Goal: Ask a question: Seek information or help from site administrators or community

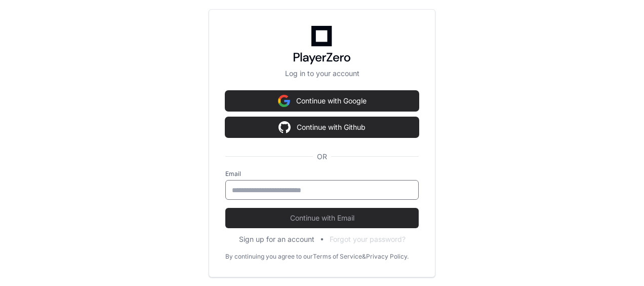
click at [285, 190] on input "email" at bounding box center [322, 190] width 180 height 10
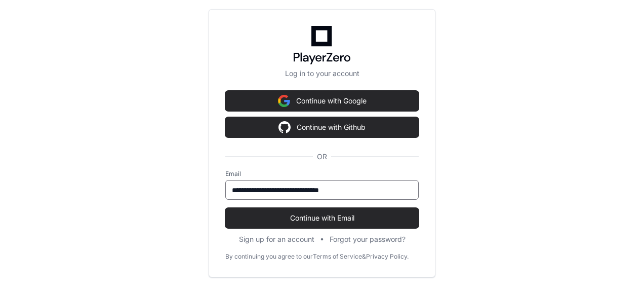
type input "**********"
click at [225, 208] on button "Continue with Email" at bounding box center [322, 218] width 194 height 20
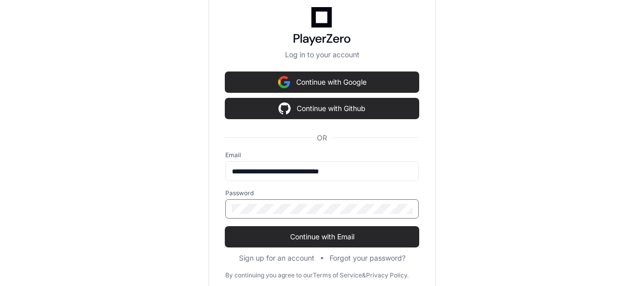
click at [225, 226] on button "Continue with Email" at bounding box center [322, 236] width 194 height 20
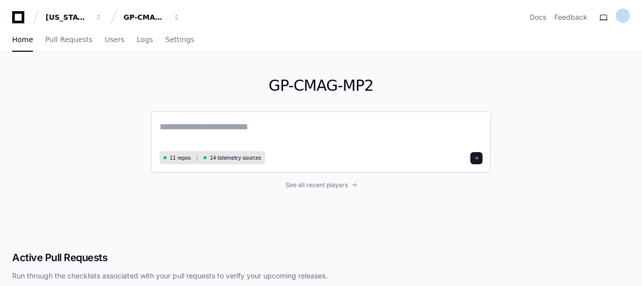
click at [252, 130] on textarea at bounding box center [321, 134] width 323 height 28
paste textarea "**********"
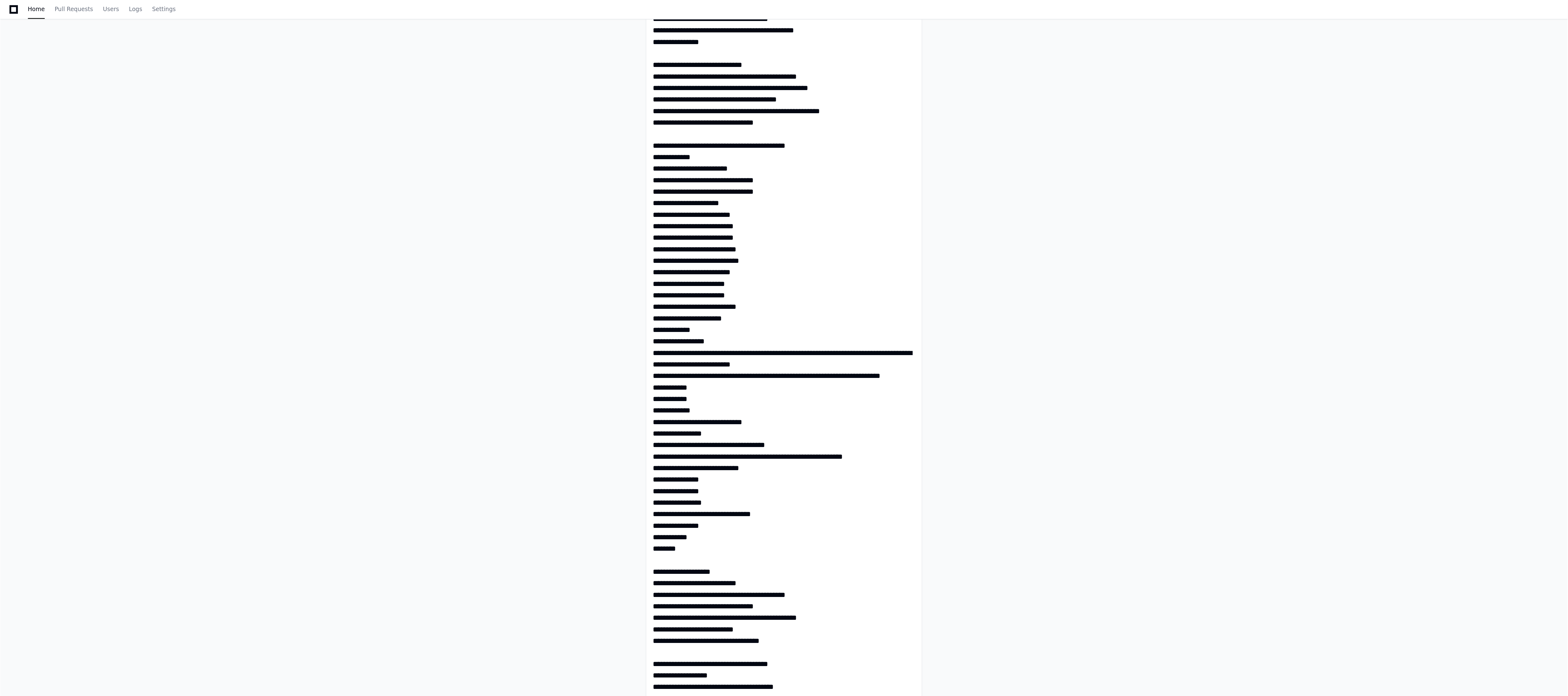
scroll to position [1566, 0]
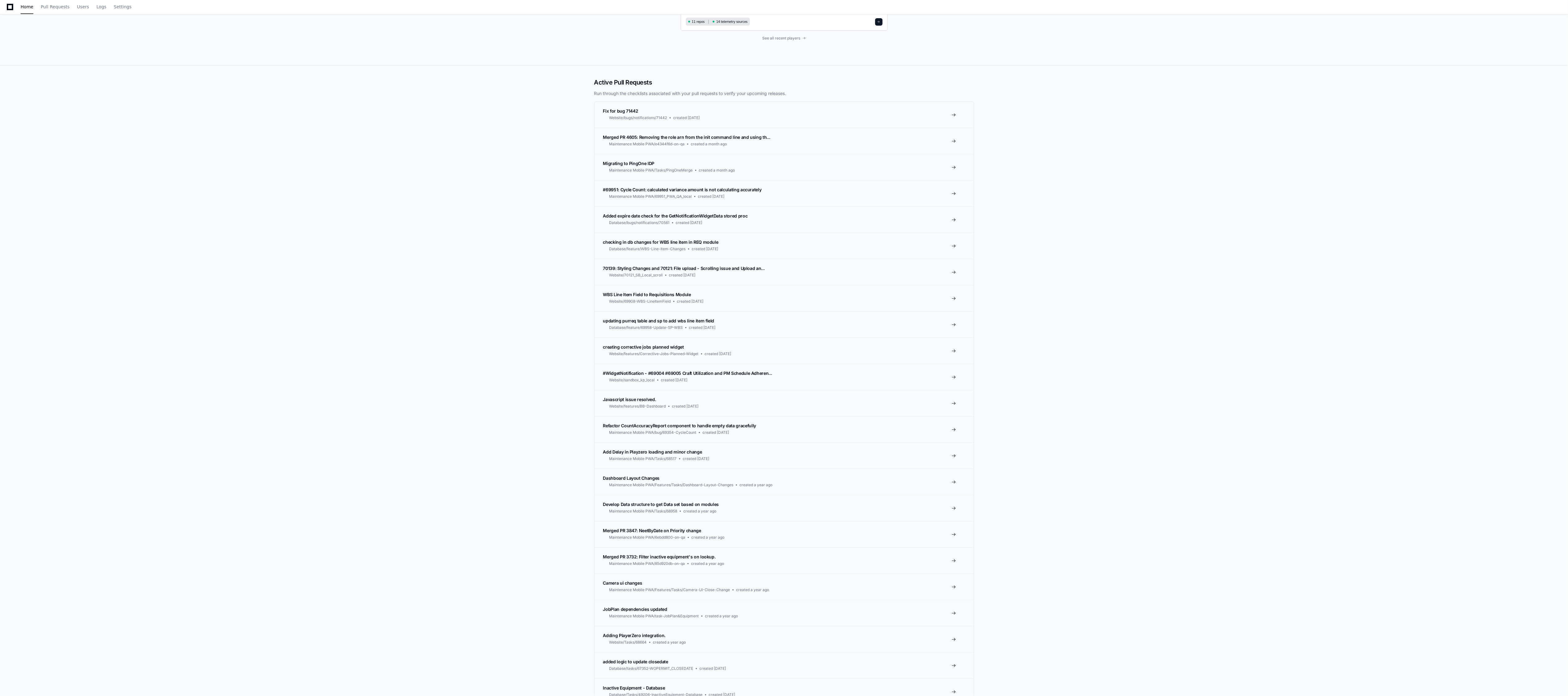
scroll to position [2280, 0]
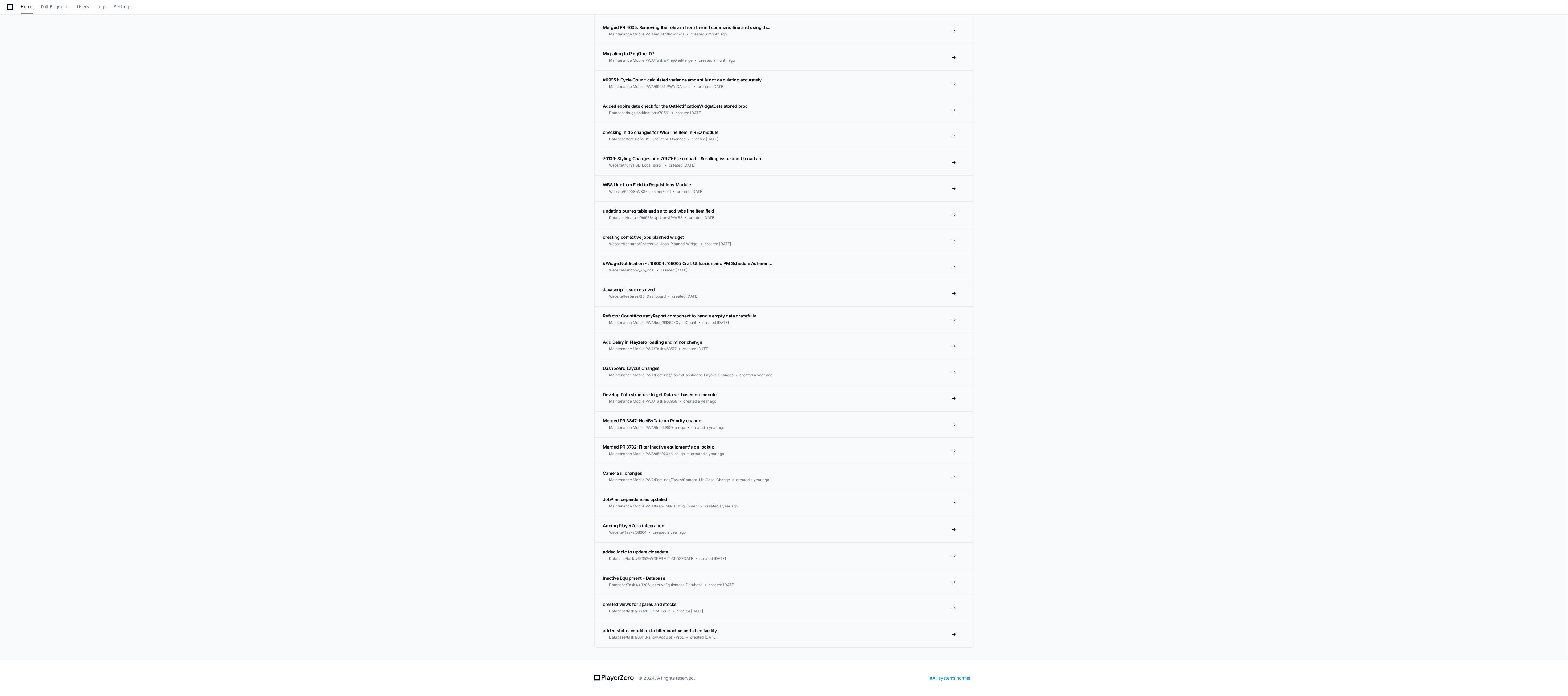
click at [382, 164] on div "Active Pull Requests Run through the checklists associated with your pull reque…" at bounding box center [784, 308] width 1568 height 704
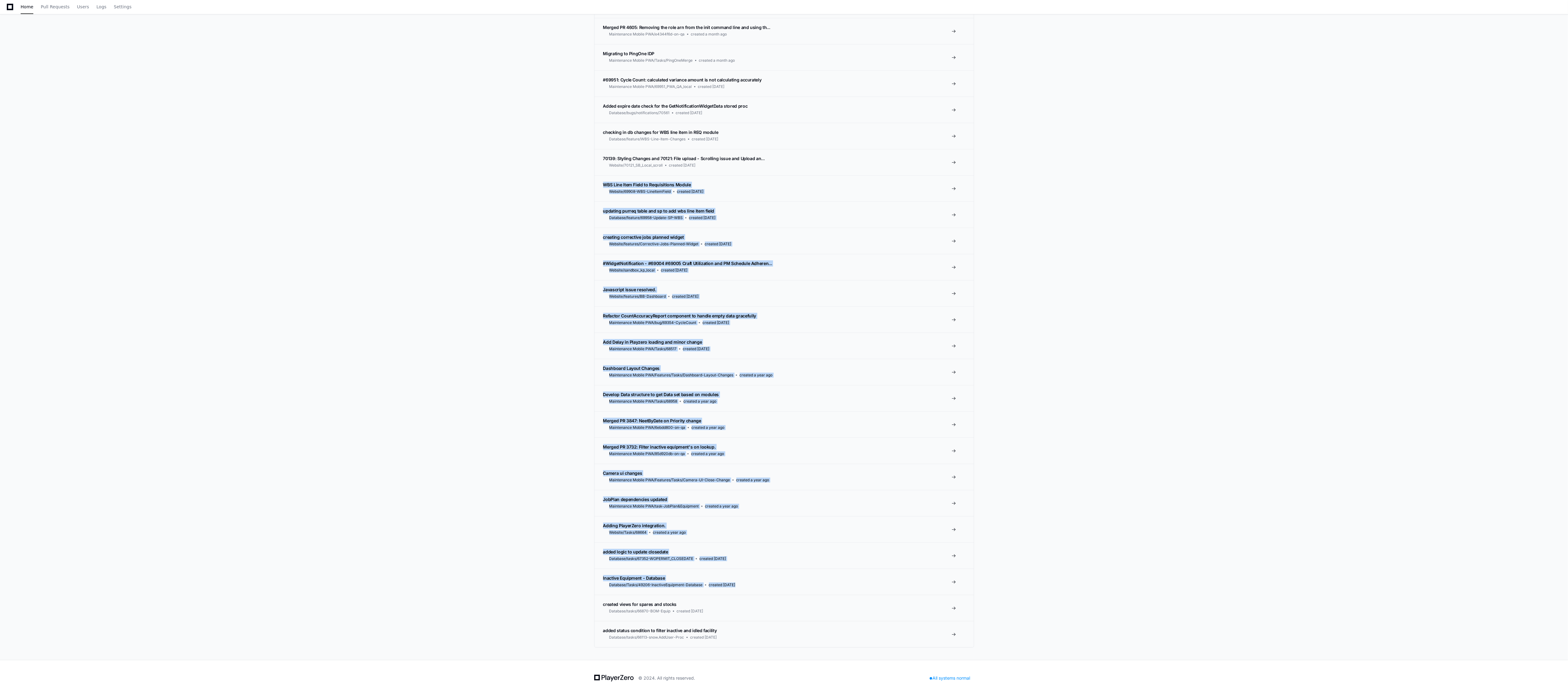
drag, startPoint x: 1562, startPoint y: 589, endPoint x: 1552, endPoint y: 132, distance: 457.1
click at [382, 132] on div "Active Pull Requests Run through the checklists associated with your pull reque…" at bounding box center [784, 308] width 1568 height 704
copy div "70139: Styling Changes and 70121: File upload - Scrolling issue and Upload an..…"
click at [382, 164] on div "Active Pull Requests Run through the checklists associated with your pull reque…" at bounding box center [784, 308] width 1568 height 704
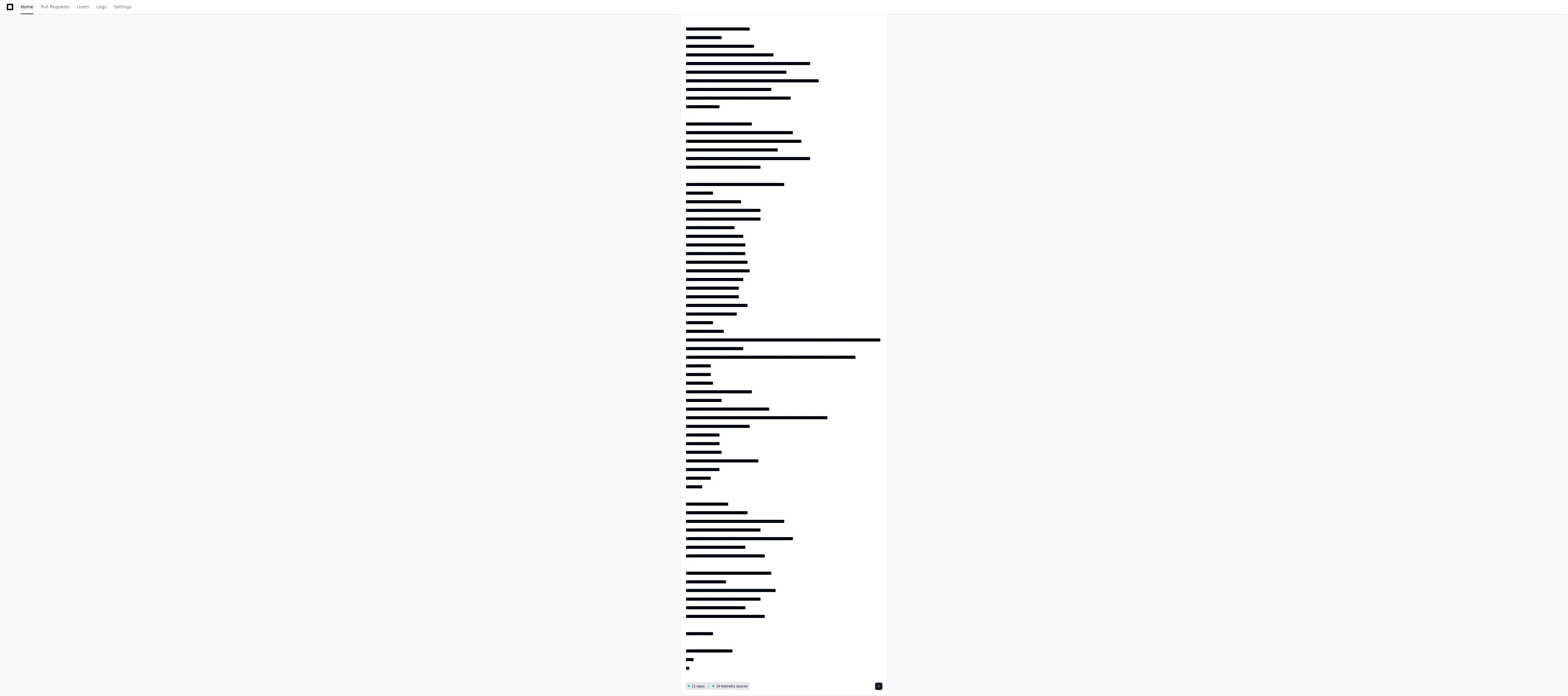
scroll to position [1540, 0]
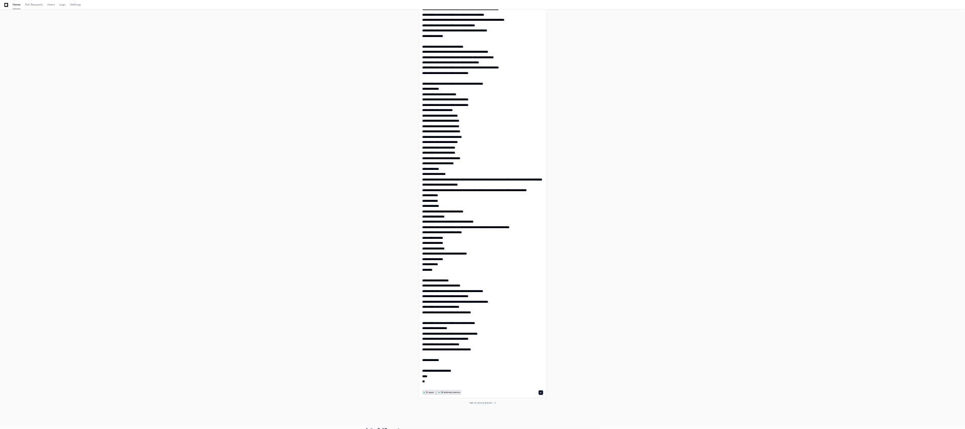
scroll to position [3745, 0]
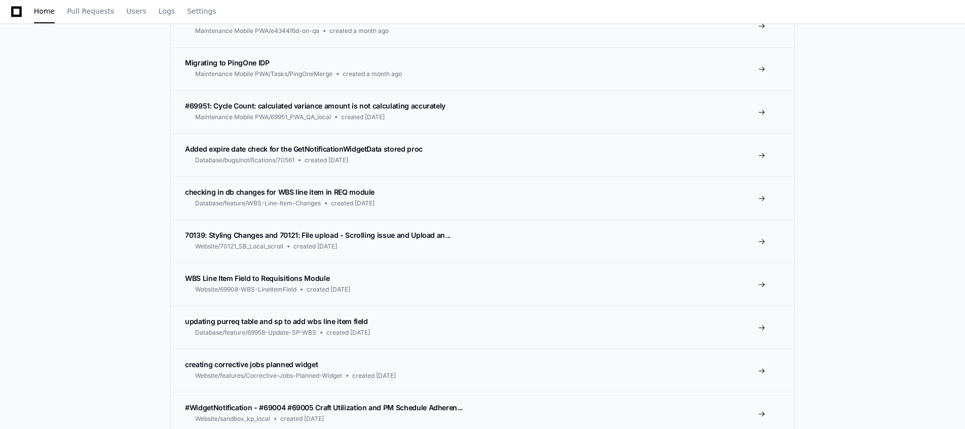
drag, startPoint x: 2260, startPoint y: 0, endPoint x: 136, endPoint y: 233, distance: 2136.4
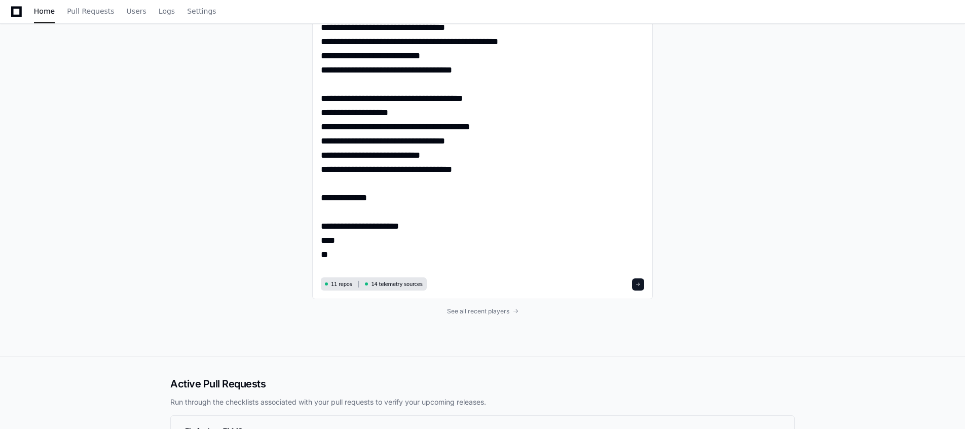
scroll to position [3289, 0]
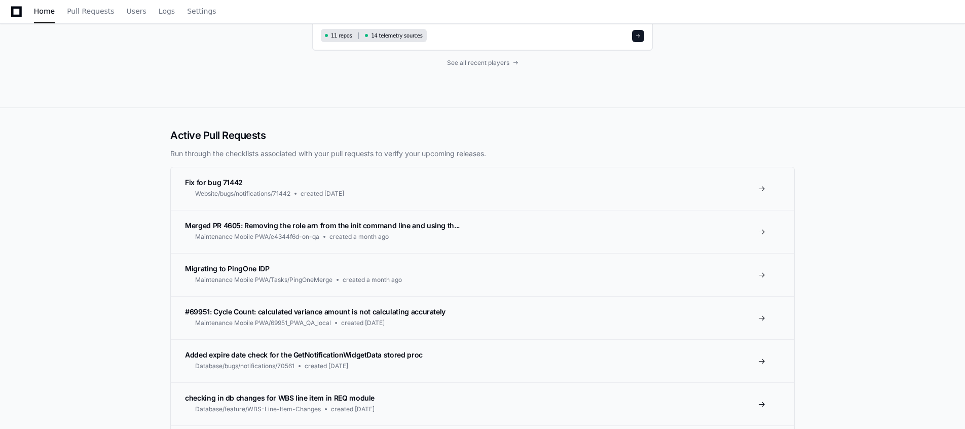
scroll to position [4434, 0]
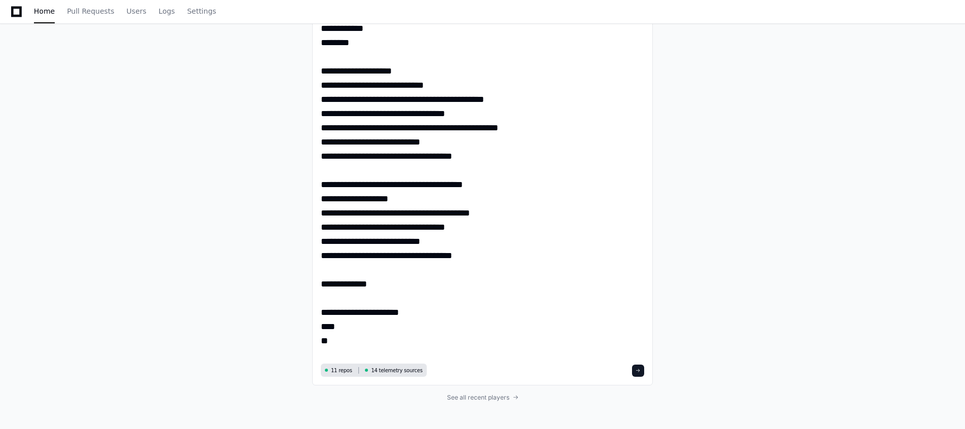
scroll to position [3187, 0]
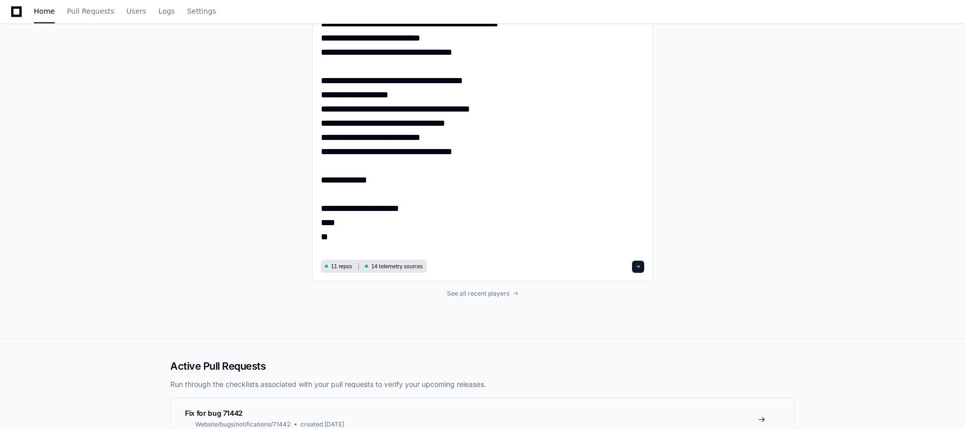
scroll to position [3329, 0]
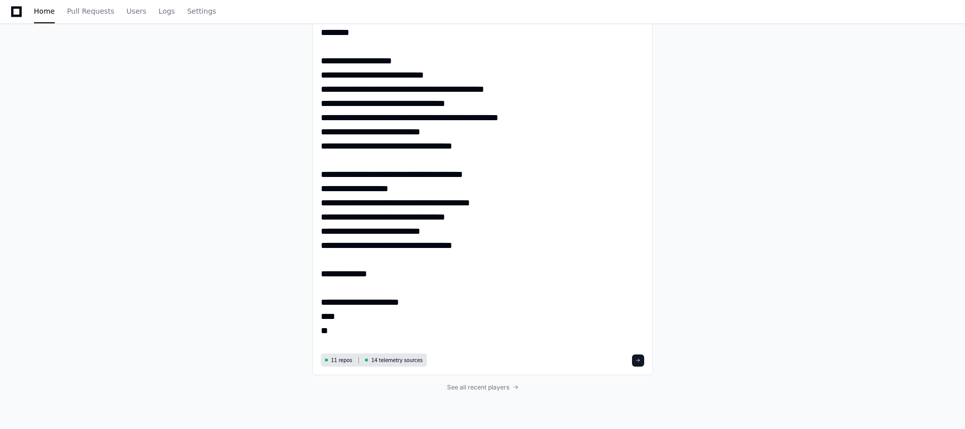
scroll to position [3192, 0]
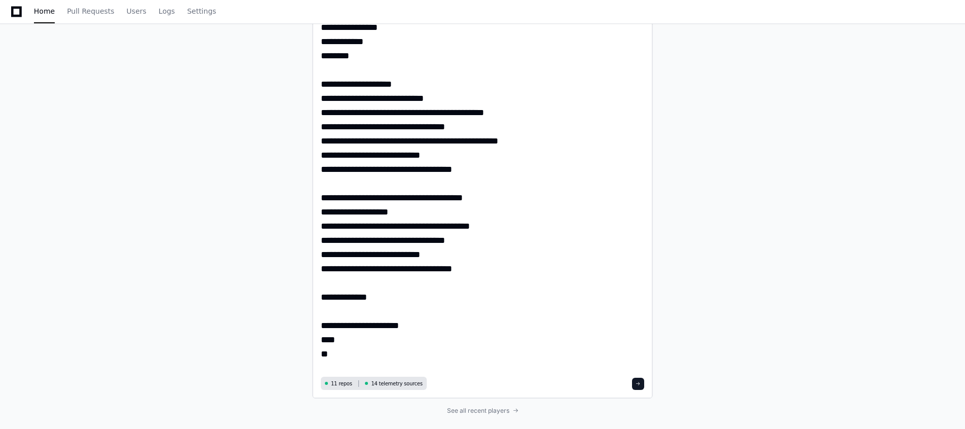
paste textarea "**********"
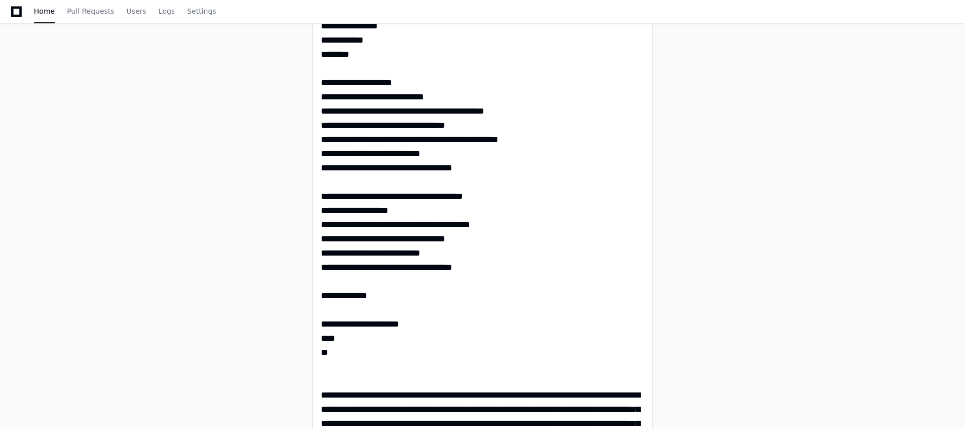
scroll to position [0, 0]
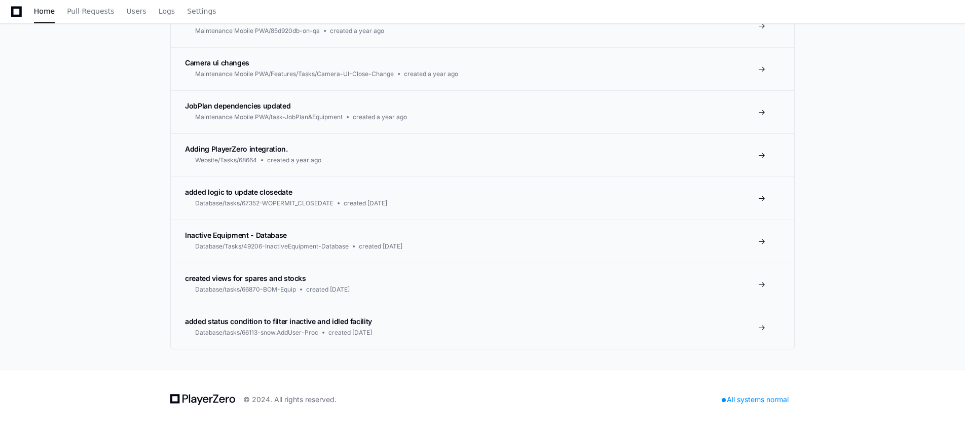
drag, startPoint x: 964, startPoint y: 341, endPoint x: 963, endPoint y: 412, distance: 70.9
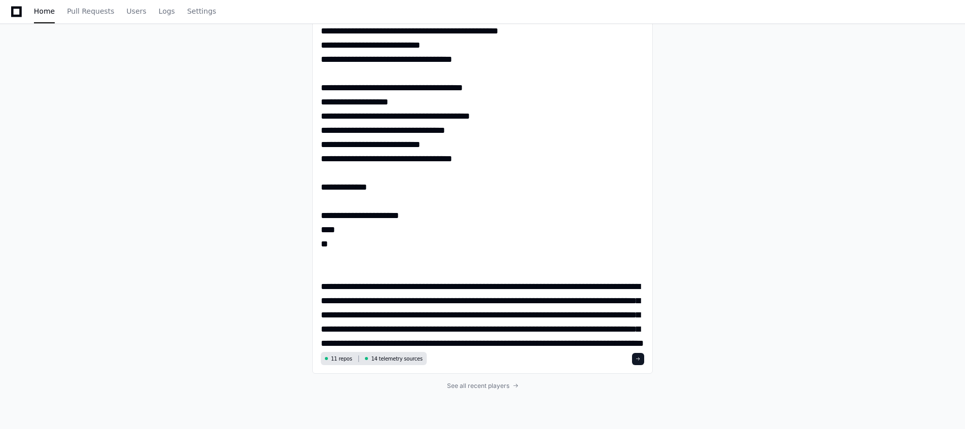
scroll to position [3303, 0]
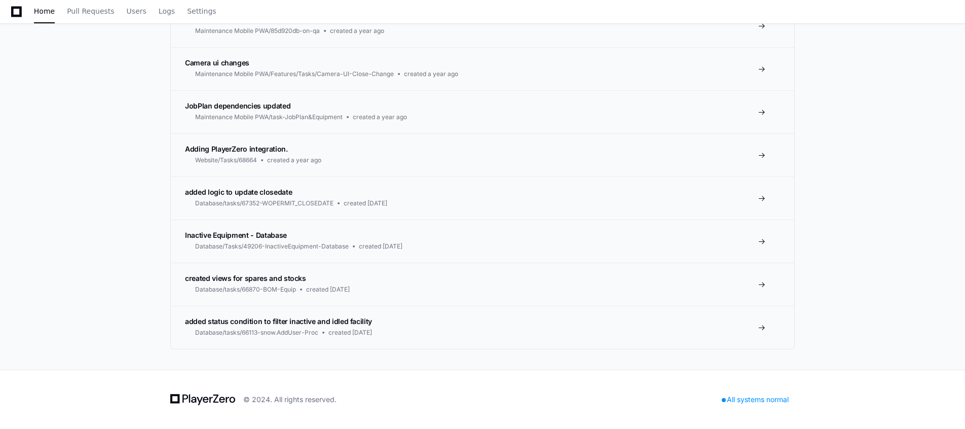
drag, startPoint x: 963, startPoint y: 324, endPoint x: 969, endPoint y: 343, distance: 19.7
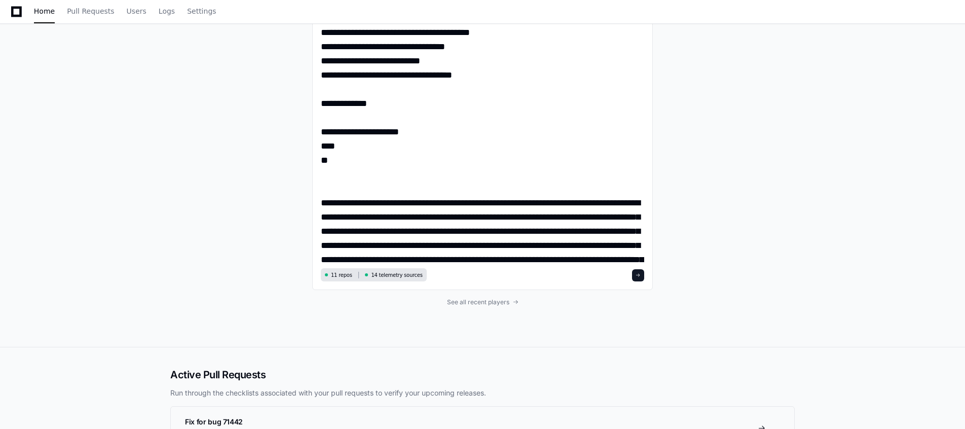
scroll to position [3384, 0]
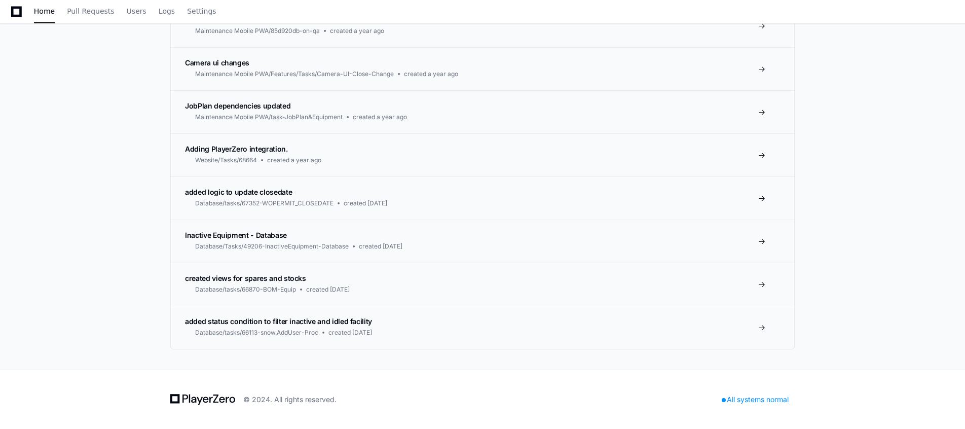
scroll to position [4547, 0]
drag, startPoint x: 963, startPoint y: 405, endPoint x: 965, endPoint y: 355, distance: 50.7
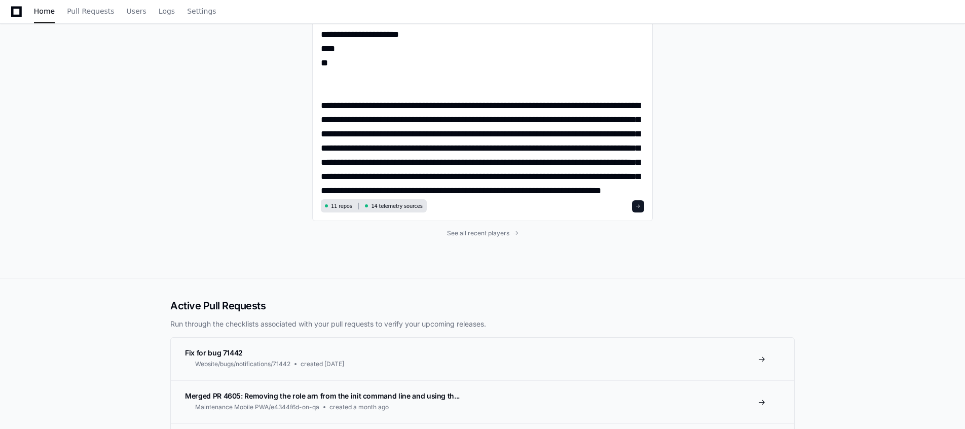
scroll to position [3362, 0]
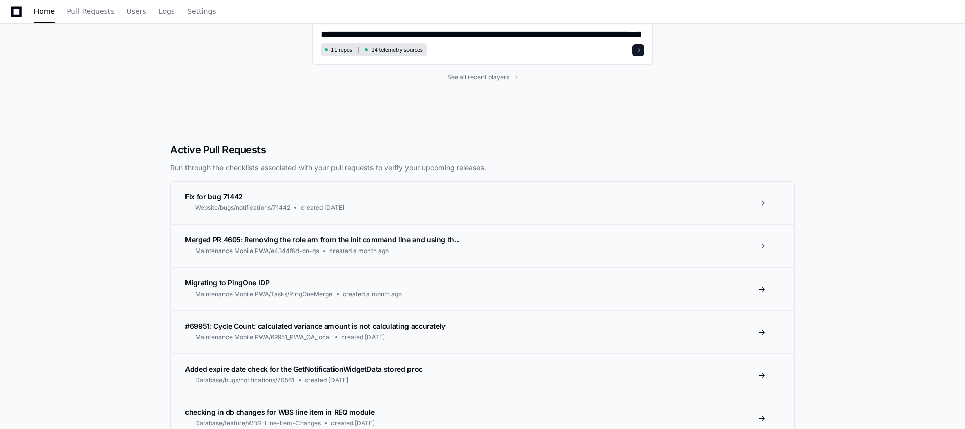
scroll to position [4547, 0]
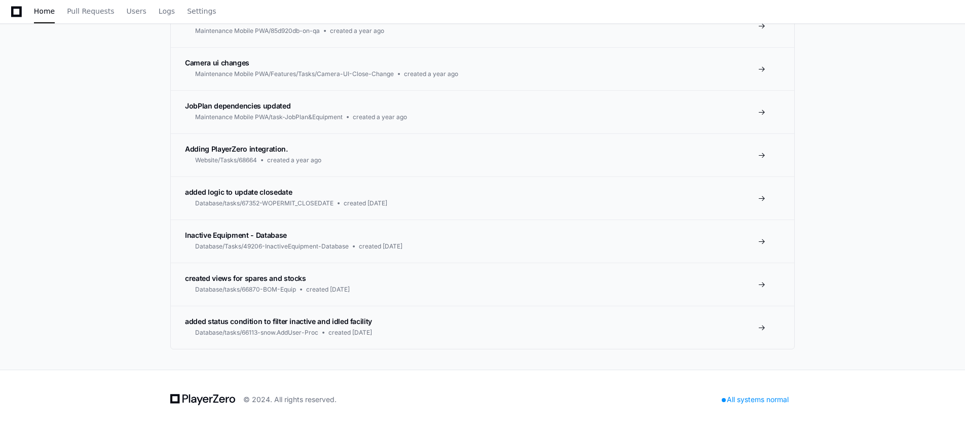
paste textarea "**********"
drag, startPoint x: 964, startPoint y: 354, endPoint x: 968, endPoint y: 371, distance: 17.7
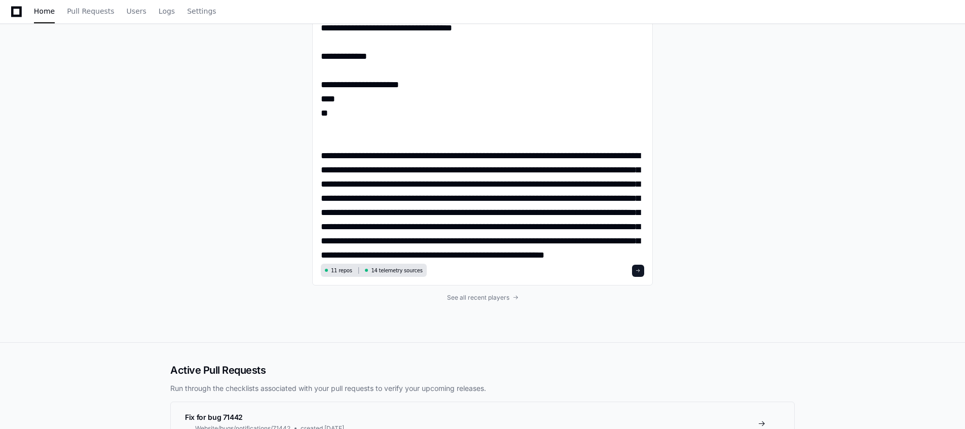
scroll to position [3376, 0]
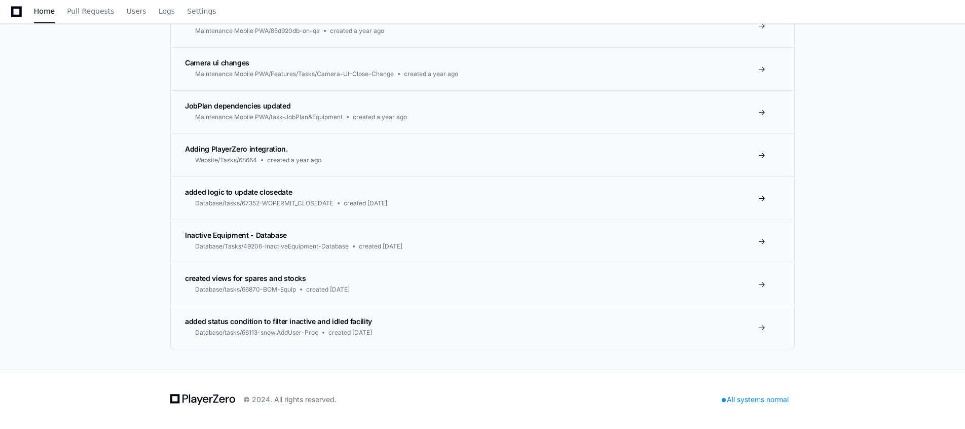
paste textarea "**********"
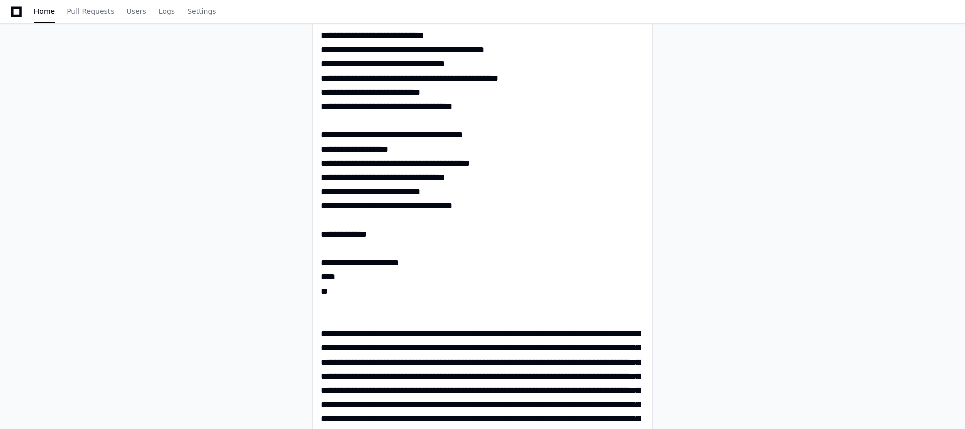
scroll to position [3285, 0]
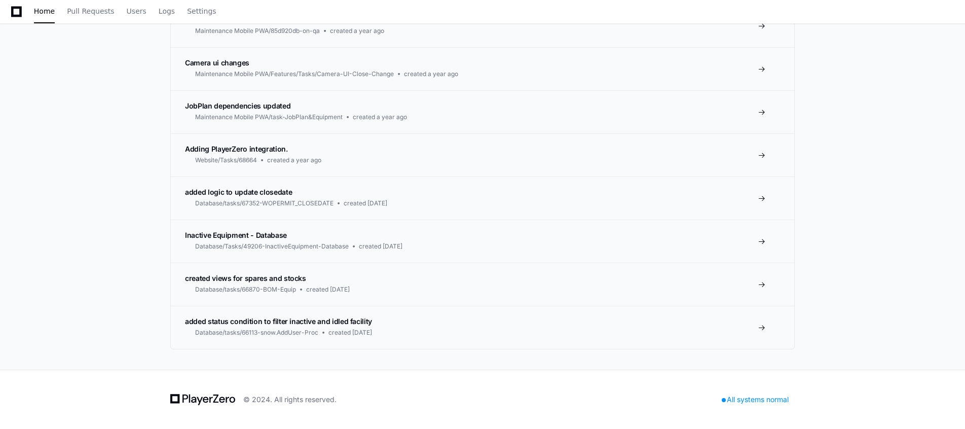
scroll to position [4576, 0]
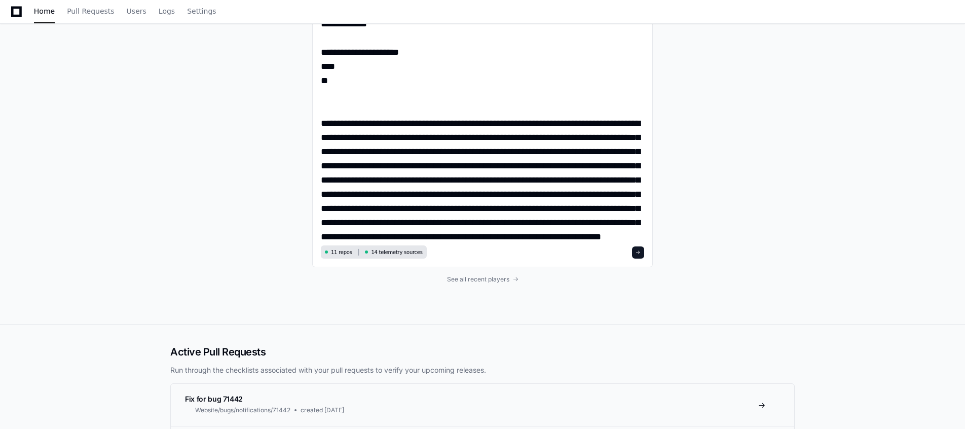
scroll to position [3329, 0]
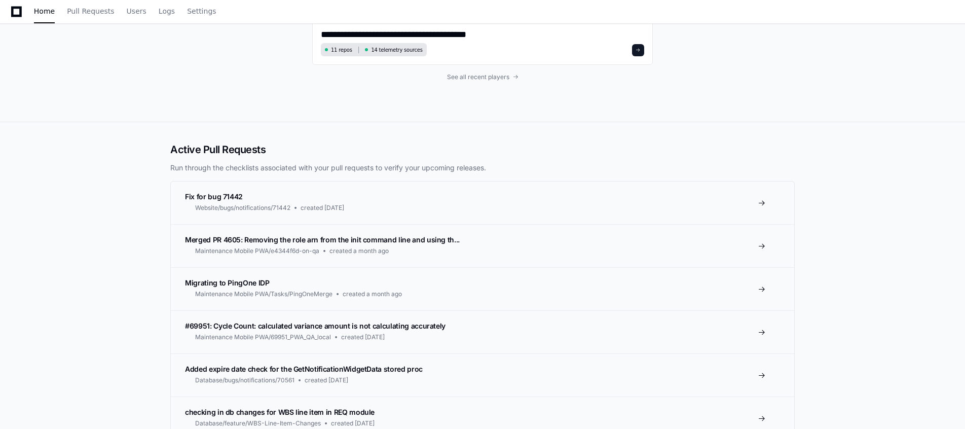
scroll to position [4590, 0]
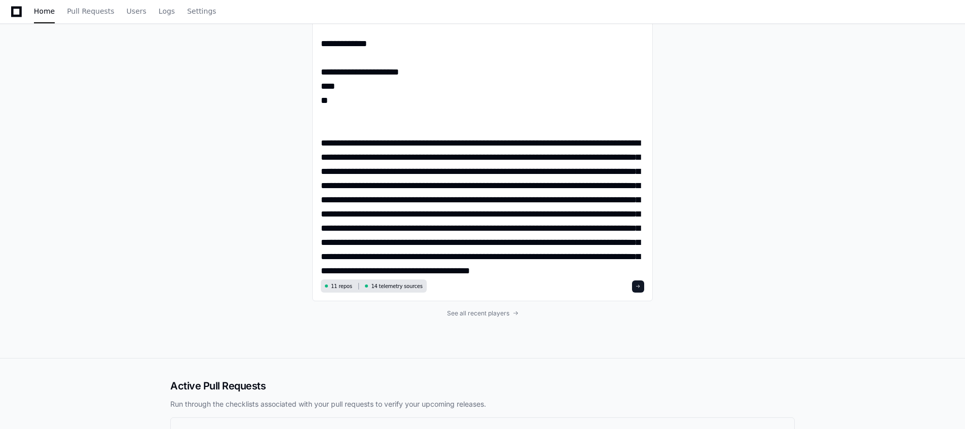
scroll to position [3313, 0]
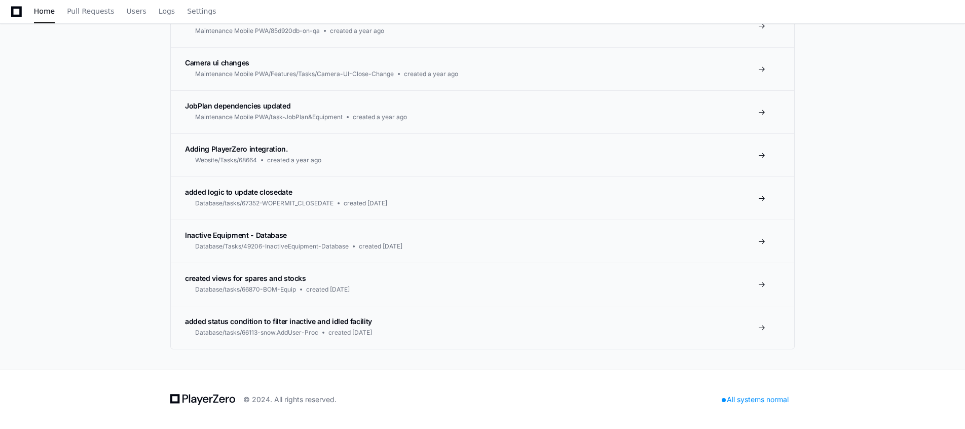
scroll to position [4604, 0]
type textarea "**********"
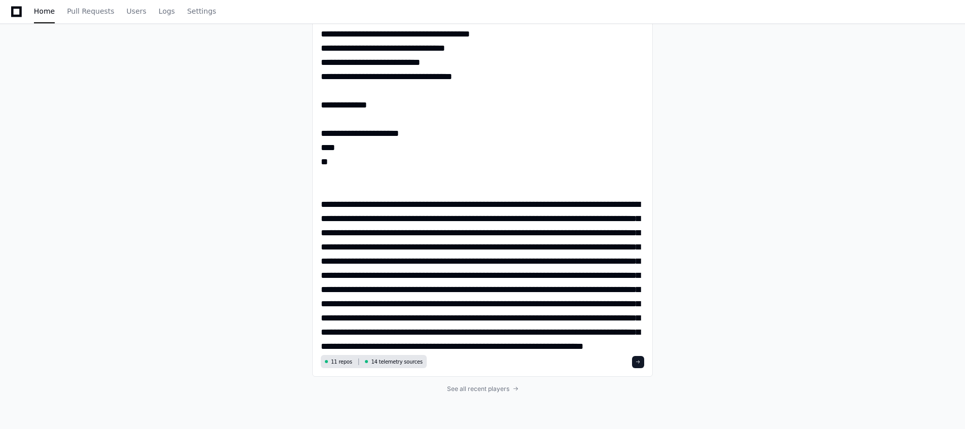
scroll to position [3297, 0]
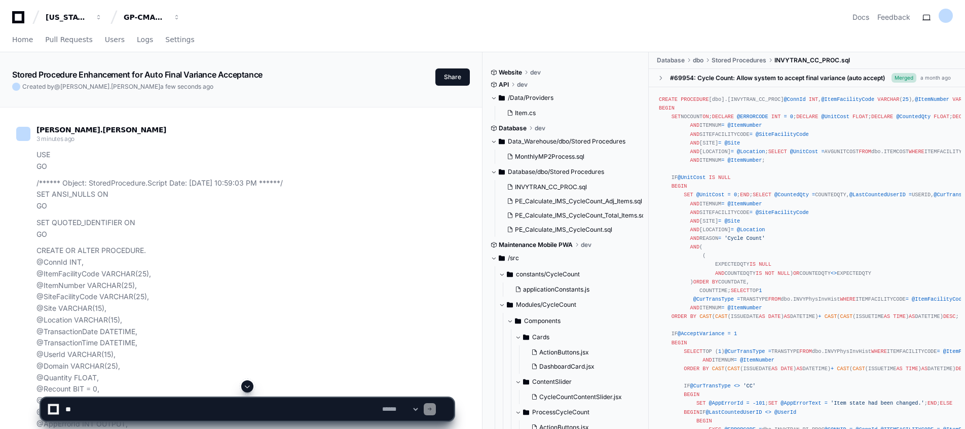
click at [251, 270] on span at bounding box center [247, 386] width 8 height 8
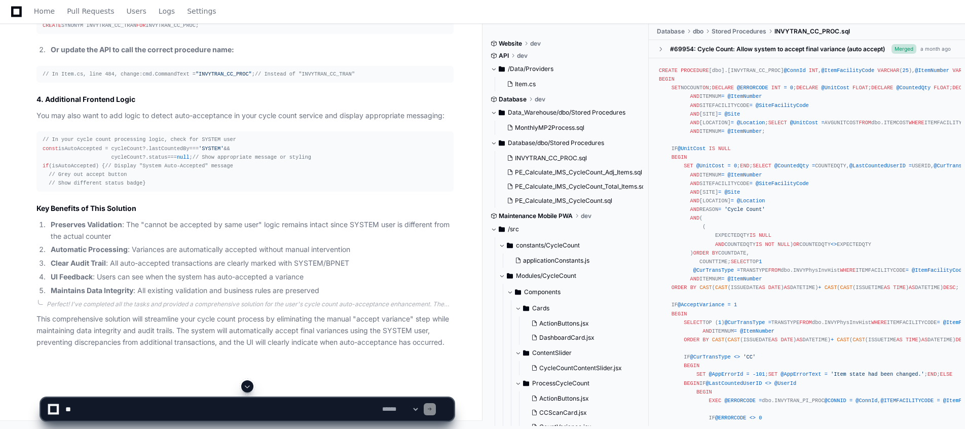
scroll to position [5566, 0]
click at [368, 270] on li "Maintains Data Integrity : All existing validation and business rules are prese…" at bounding box center [251, 291] width 406 height 12
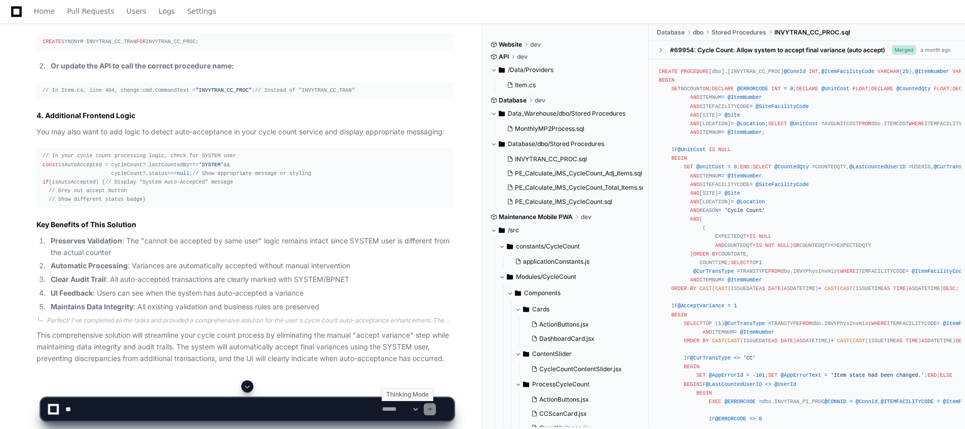
click at [397, 270] on select "**********" at bounding box center [400, 408] width 40 height 7
select select "*********"
click at [380, 270] on select "**********" at bounding box center [400, 408] width 40 height 7
click at [285, 270] on textarea at bounding box center [221, 409] width 317 height 22
click at [222, 270] on textarea at bounding box center [221, 409] width 317 height 22
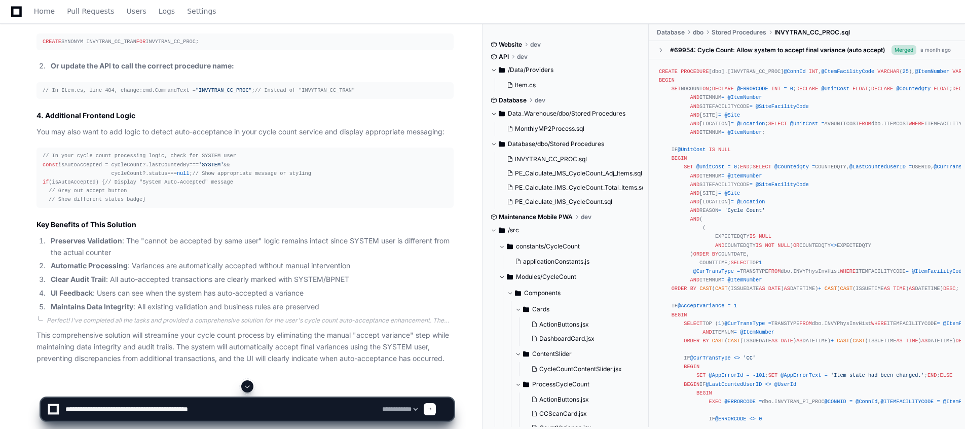
type textarea "**********"
drag, startPoint x: 241, startPoint y: 413, endPoint x: 0, endPoint y: 387, distance: 242.1
click at [288, 270] on textarea at bounding box center [221, 409] width 317 height 22
paste textarea "**********"
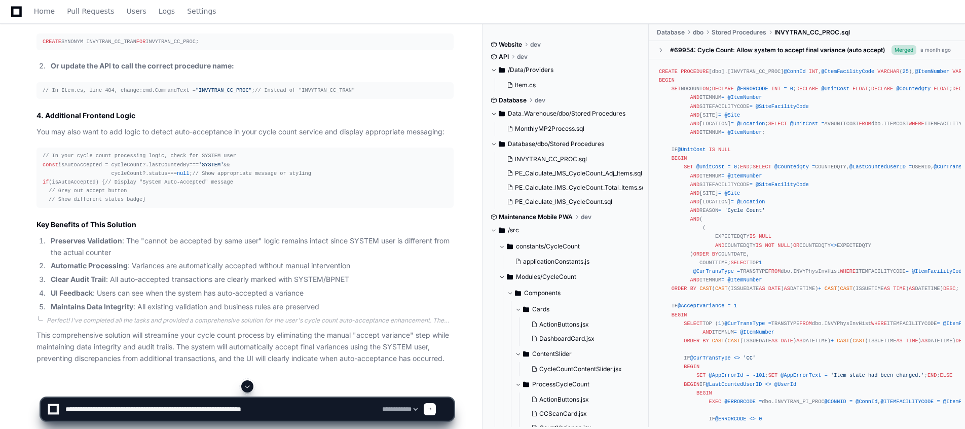
click at [305, 270] on textarea at bounding box center [221, 409] width 317 height 22
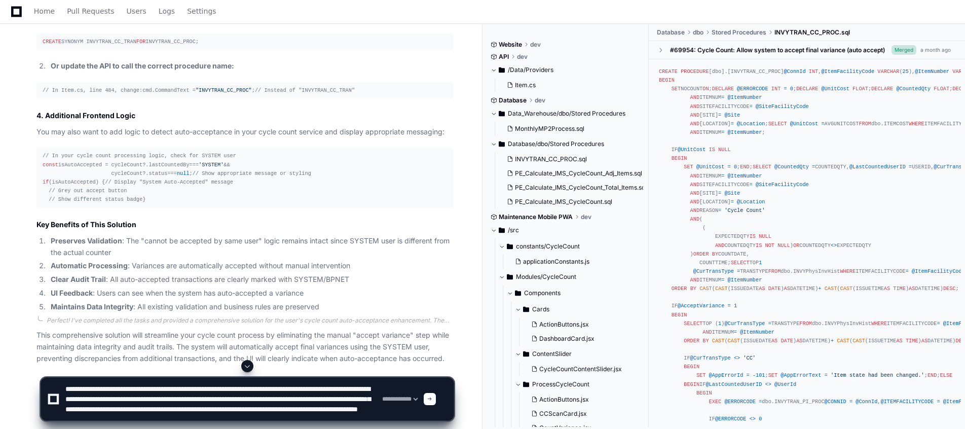
scroll to position [13, 0]
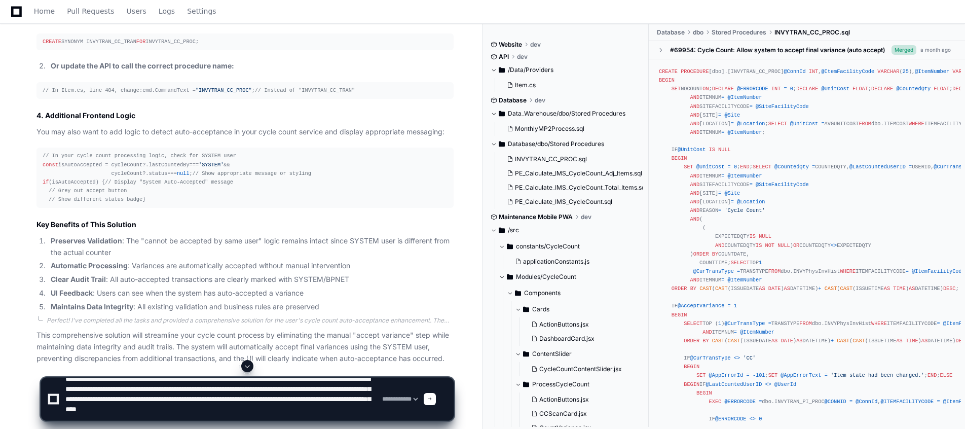
type textarea "**********"
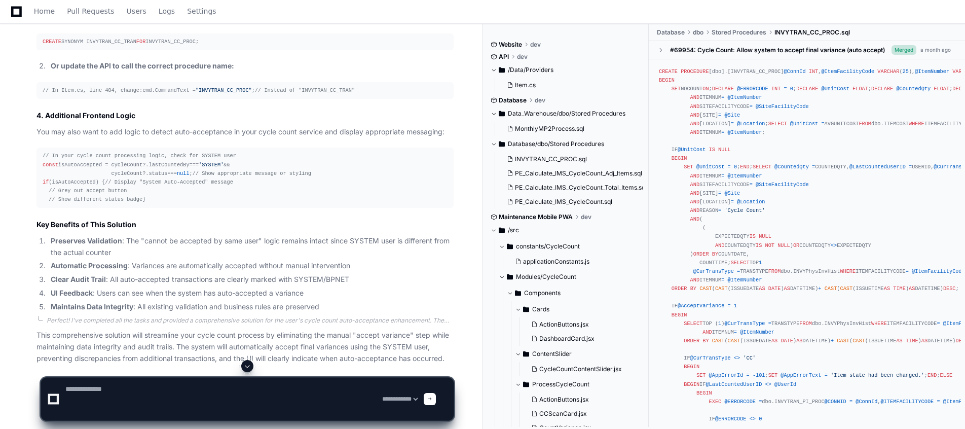
scroll to position [0, 0]
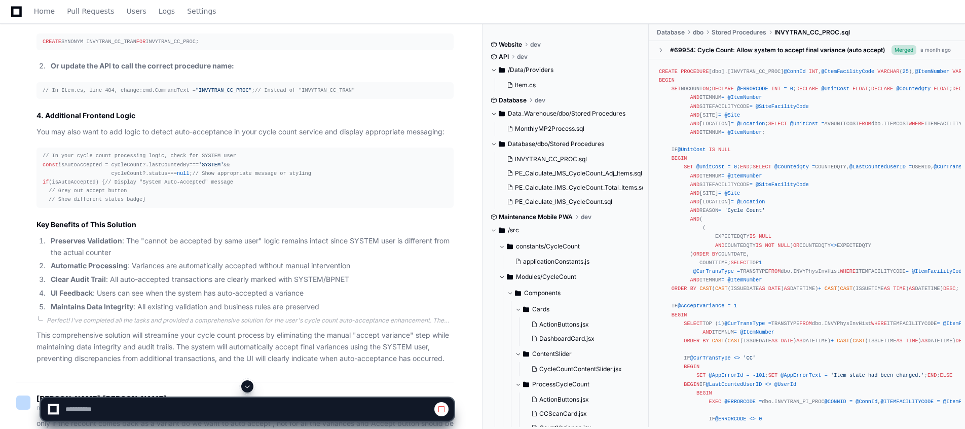
click at [247, 270] on span at bounding box center [247, 386] width 8 height 8
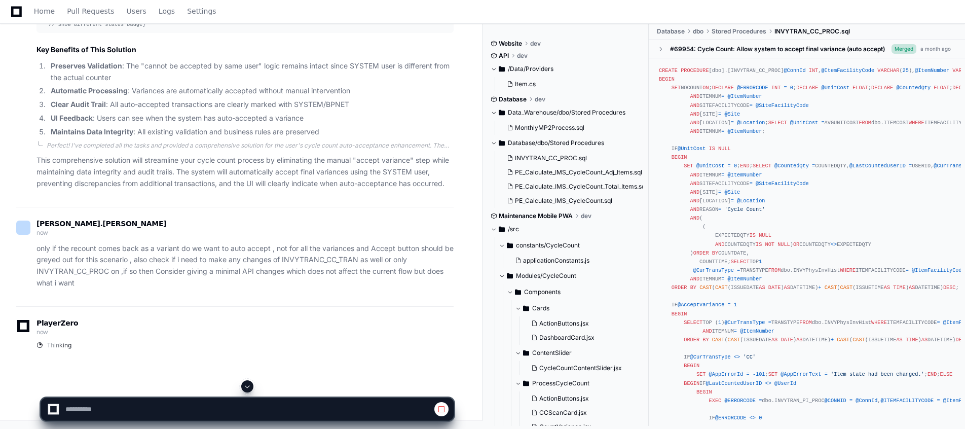
scroll to position [5724, 0]
select select "*********"
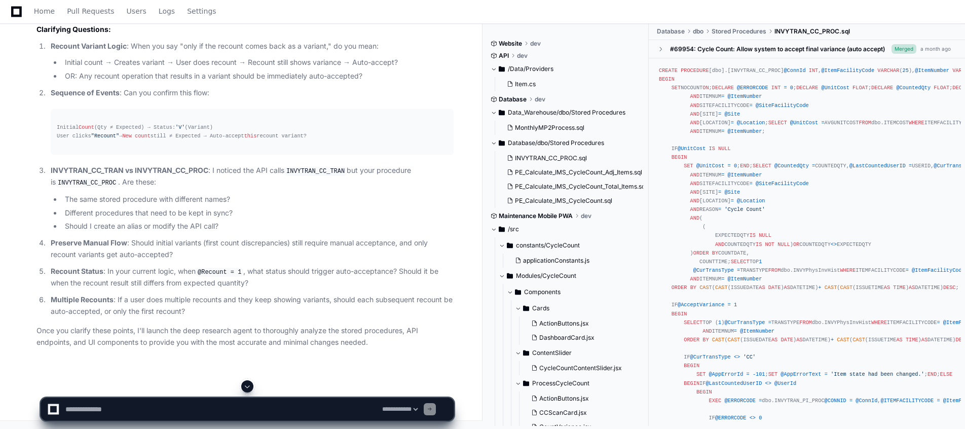
click at [287, 270] on div "PlayerZero now Thinking I need to clarify a few key points about your requireme…" at bounding box center [234, 146] width 437 height 404
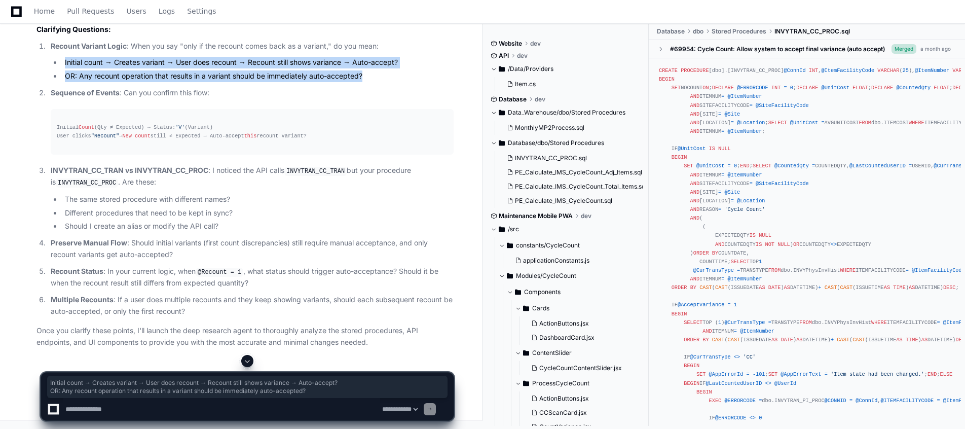
drag, startPoint x: 369, startPoint y: 239, endPoint x: 62, endPoint y: 229, distance: 307.1
click at [62, 82] on ul "Initial count → Creates variant → User does recount → Recount still shows varia…" at bounding box center [252, 69] width 403 height 25
copy ul "Initial count → Creates variant → User does recount → Recount still shows varia…"
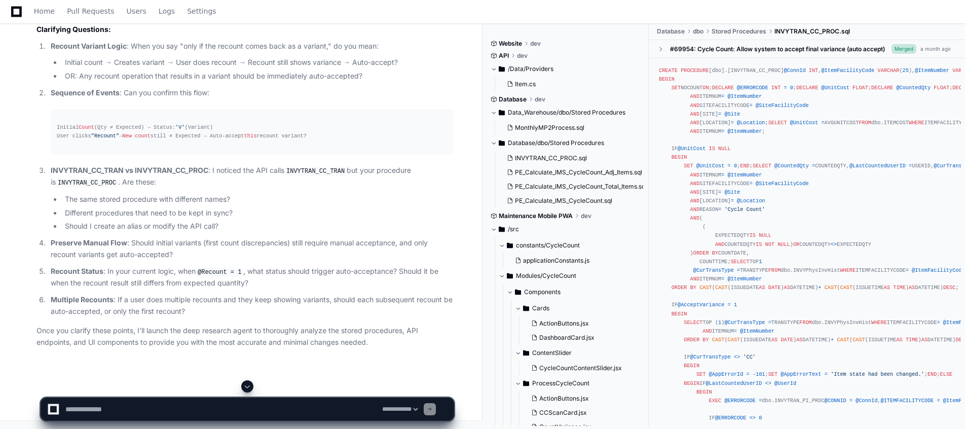
click at [403, 250] on ol "Recount Variant Logic : When you say "only if the recount comes back as a varia…" at bounding box center [244, 179] width 417 height 277
click at [405, 155] on li "Sequence of Events : Can you confirm this flow: Initial Count (Qty ≠ Expected) …" at bounding box center [251, 120] width 406 height 67
click at [331, 270] on p "Once you clarify these points, I'll launch the deep research agent to thoroughl…" at bounding box center [244, 336] width 417 height 23
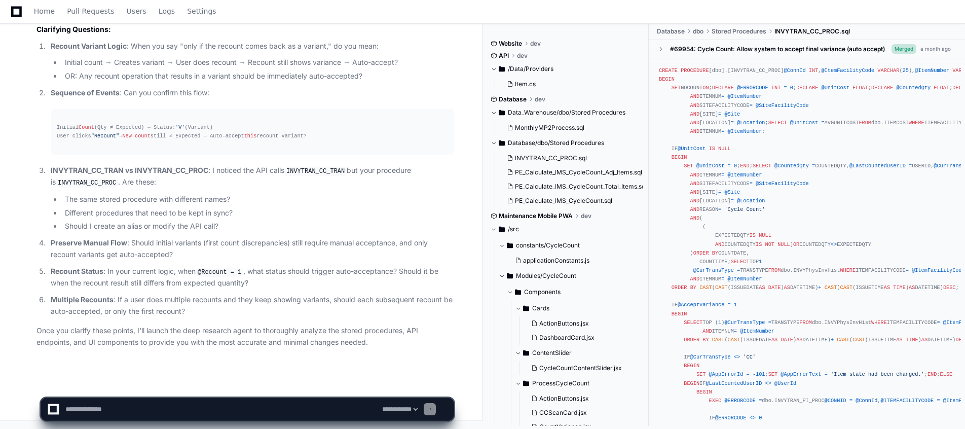
click at [376, 270] on p "Once you clarify these points, I'll launch the deep research agent to thoroughl…" at bounding box center [244, 336] width 417 height 23
click at [307, 260] on p "Preserve Manual Flow : Should initial variants (first count discrepancies) stil…" at bounding box center [252, 248] width 403 height 23
click at [307, 155] on pre "Initial Count (Qty ≠ Expected) → Status: 'V' (Variant) User clicks "Recount" → …" at bounding box center [252, 132] width 403 height 46
click at [242, 260] on p "Preserve Manual Flow : Should initial variants (first count discrepancies) stil…" at bounding box center [252, 248] width 403 height 23
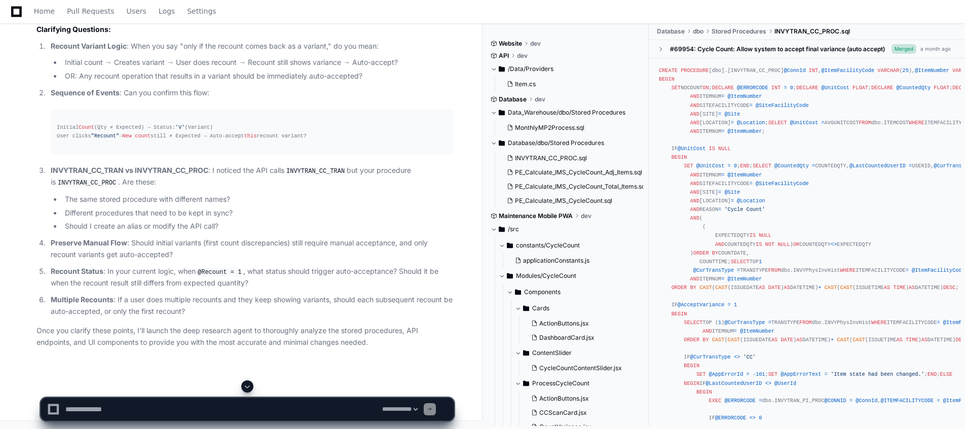
click at [296, 260] on p "Preserve Manual Flow : Should initial variants (first count discrepancies) stil…" at bounding box center [252, 248] width 403 height 23
click at [324, 47] on p "Recount Variant Logic : When you say "only if the recount comes back as a varia…" at bounding box center [252, 47] width 403 height 12
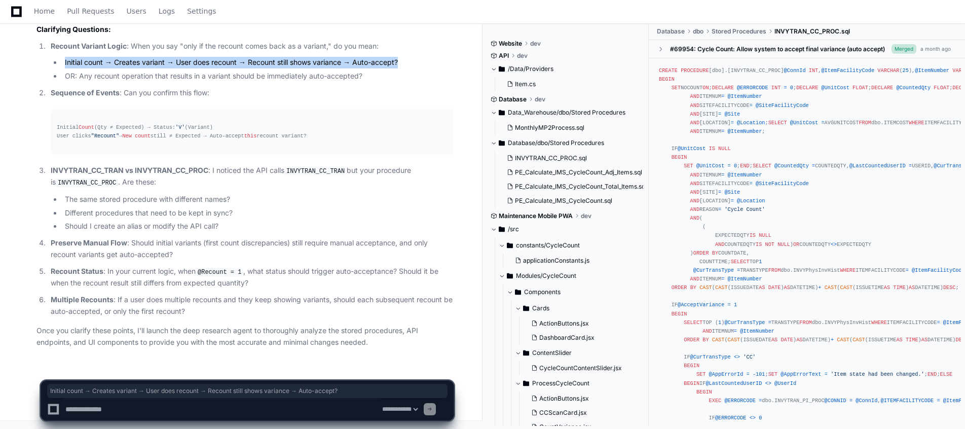
drag, startPoint x: 65, startPoint y: 63, endPoint x: 403, endPoint y: 63, distance: 337.4
click at [403, 63] on li "Initial count → Creates variant → User does recount → Recount still shows varia…" at bounding box center [258, 63] width 392 height 12
copy li "Initial count → Creates variant → User does recount → Recount still shows varia…"
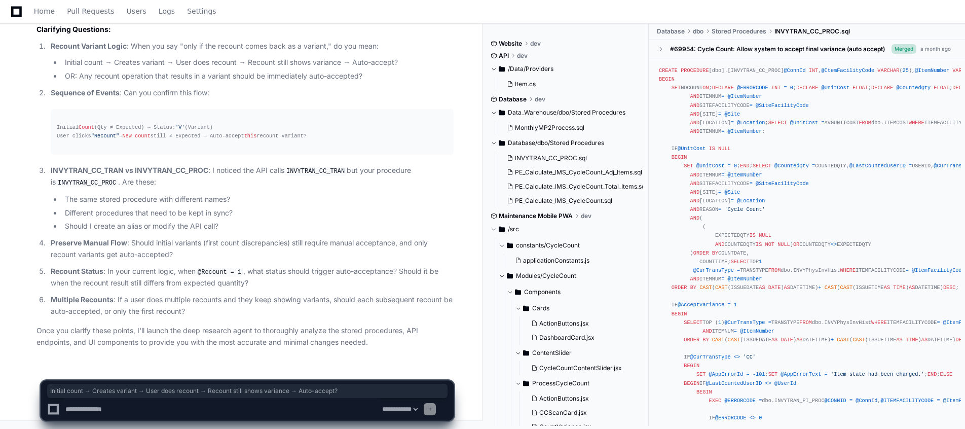
click at [91, 270] on textarea at bounding box center [221, 409] width 317 height 22
paste textarea "**********"
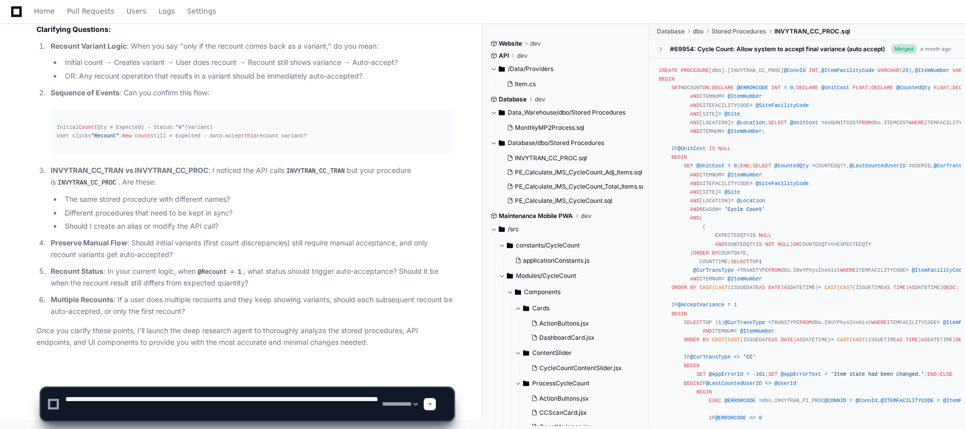
click at [189, 249] on p "Preserve Manual Flow : Should initial variants (first count discrepancies) stil…" at bounding box center [252, 248] width 403 height 23
click at [215, 270] on textarea at bounding box center [221, 404] width 317 height 32
click at [134, 270] on textarea at bounding box center [221, 404] width 317 height 32
click at [230, 270] on textarea at bounding box center [221, 404] width 317 height 32
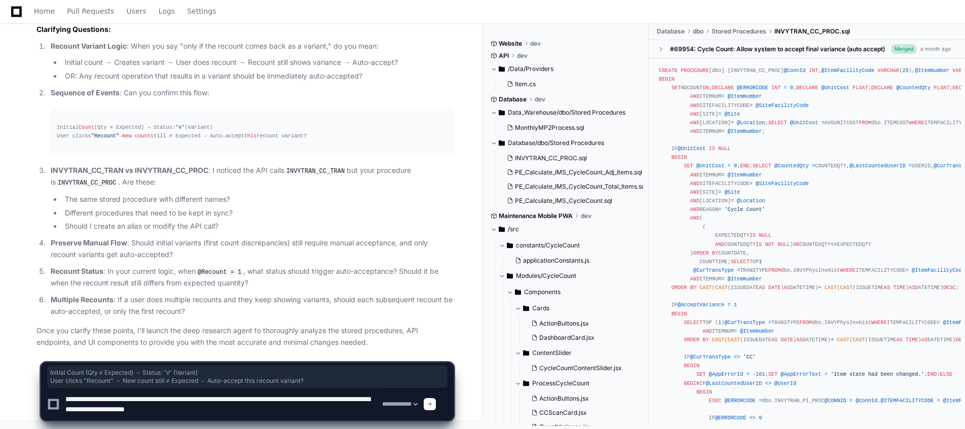
drag, startPoint x: 55, startPoint y: 126, endPoint x: 309, endPoint y: 137, distance: 253.5
click at [309, 137] on pre "Initial Count (Qty ≠ Expected) → Status: 'V' (Variant) User clicks "Recount" → …" at bounding box center [252, 132] width 403 height 46
copy div "Initial Count (Qty ≠ Expected) → Status: 'V' (Variant) User clicks "Recount" → …"
click at [251, 270] on textarea at bounding box center [221, 404] width 317 height 32
paste textarea "**********"
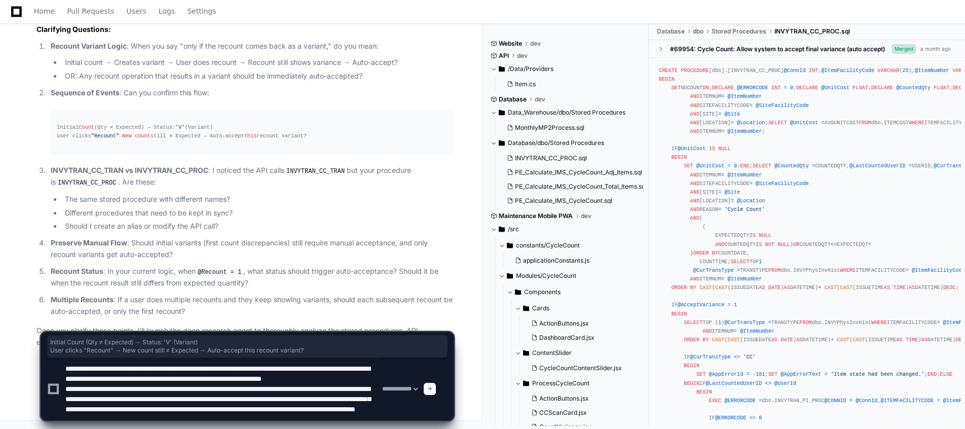
scroll to position [23, 0]
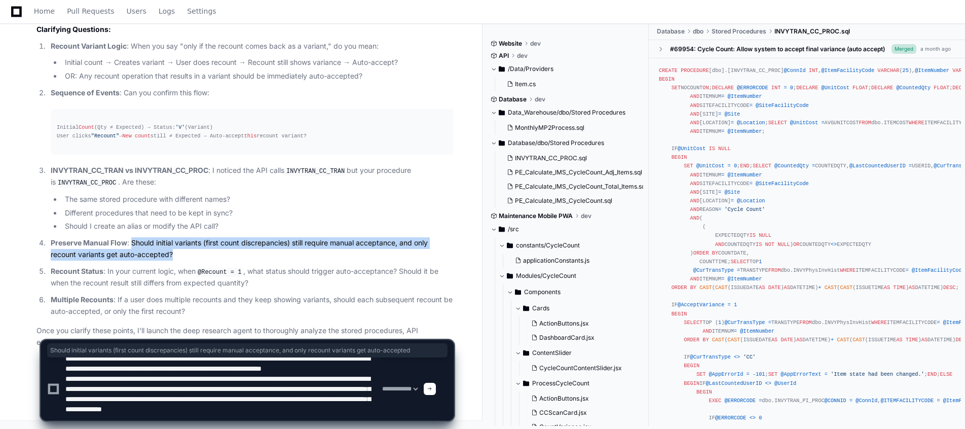
drag, startPoint x: 131, startPoint y: 243, endPoint x: 173, endPoint y: 253, distance: 43.1
click at [173, 253] on p "Preserve Manual Flow : Should initial variants (first count discrepancies) stil…" at bounding box center [252, 248] width 403 height 23
copy p "Should initial variants (first count discrepancies) still require manual accept…"
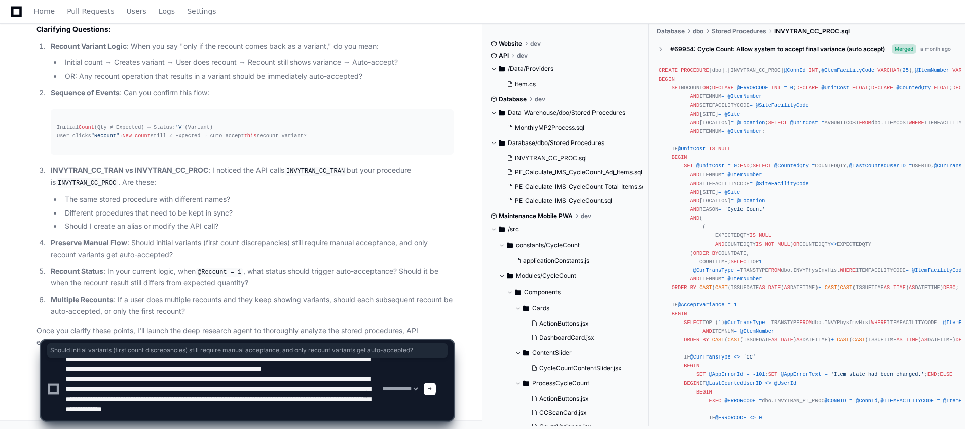
click at [163, 270] on textarea at bounding box center [221, 388] width 317 height 63
click at [155, 270] on textarea at bounding box center [221, 388] width 317 height 63
paste textarea "**********"
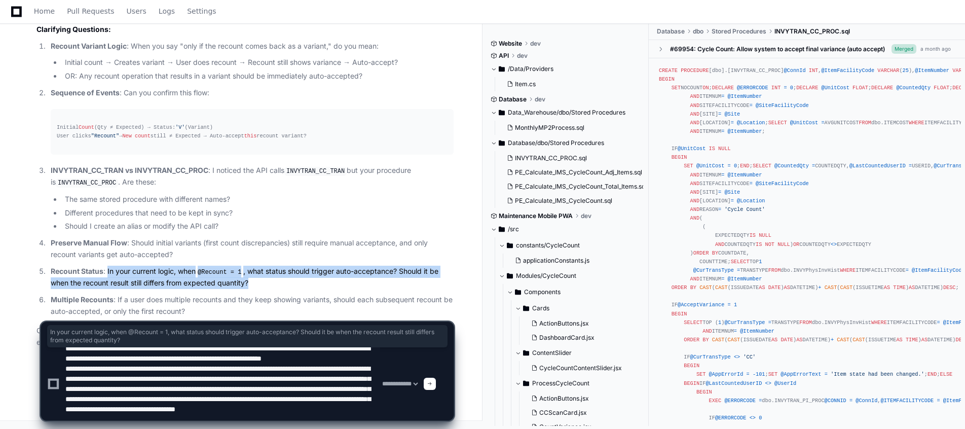
drag, startPoint x: 106, startPoint y: 273, endPoint x: 251, endPoint y: 279, distance: 145.0
click at [251, 270] on p "Recount Status : In your current logic, when @Recount = 1 , what status should …" at bounding box center [252, 276] width 403 height 23
copy p "In your current logic, when @Recount = 1 , what status should trigger auto-acce…"
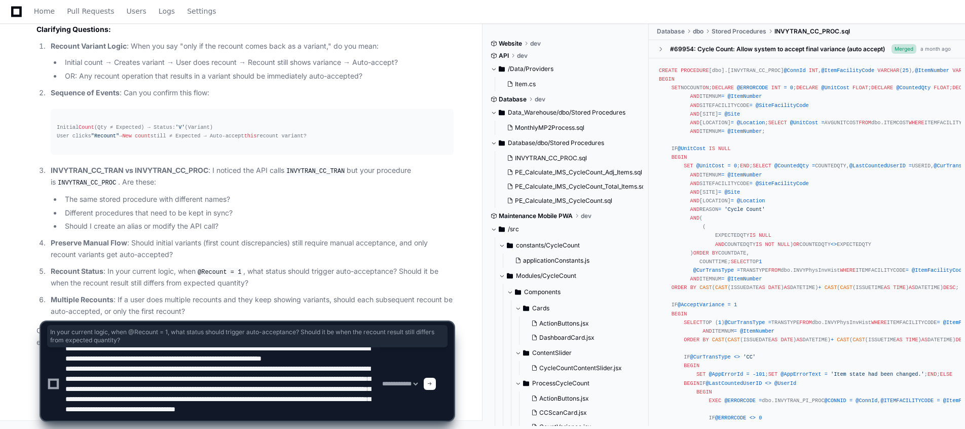
click at [356, 270] on textarea at bounding box center [221, 383] width 317 height 73
paste textarea "**********"
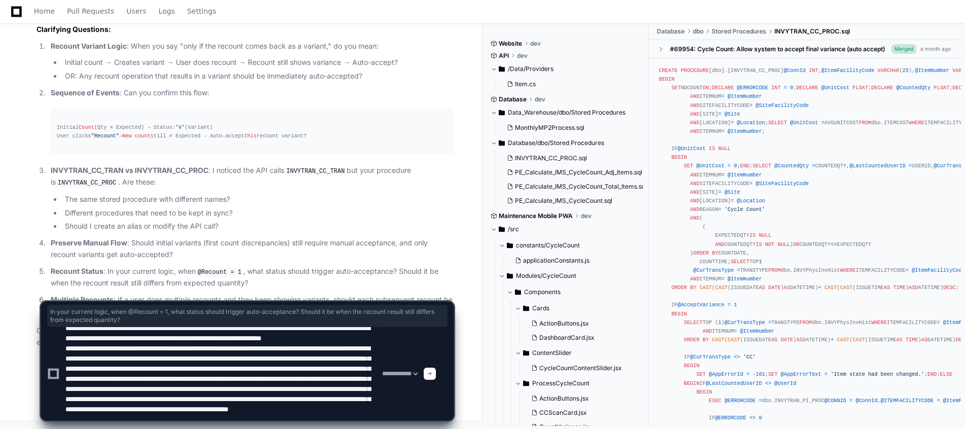
type textarea "**********"
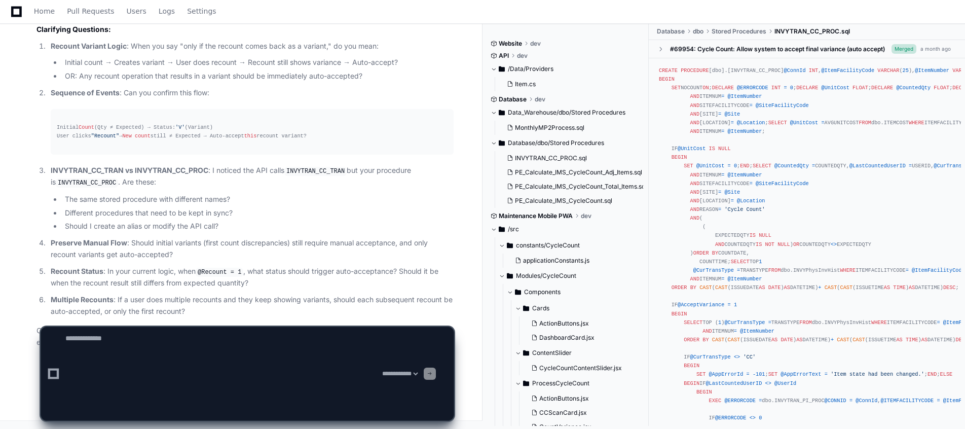
scroll to position [0, 0]
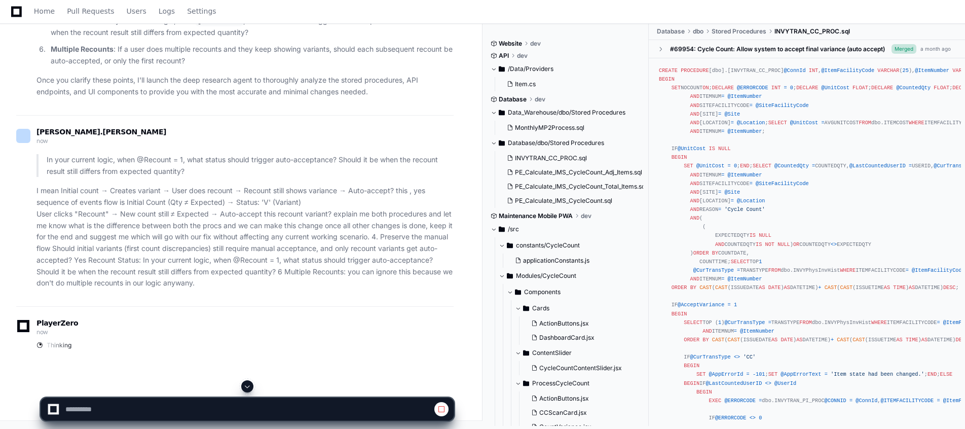
click at [247, 270] on span at bounding box center [247, 386] width 8 height 8
select select "*********"
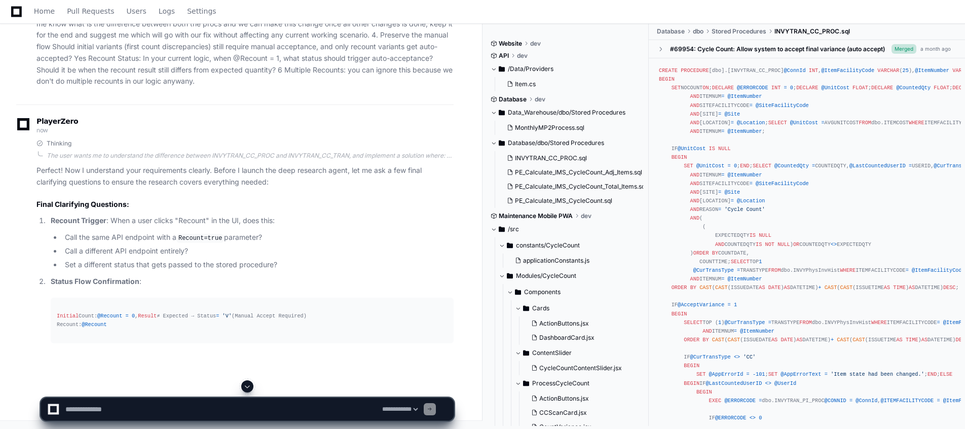
click at [286, 135] on div "PlayerZero now" at bounding box center [234, 126] width 437 height 17
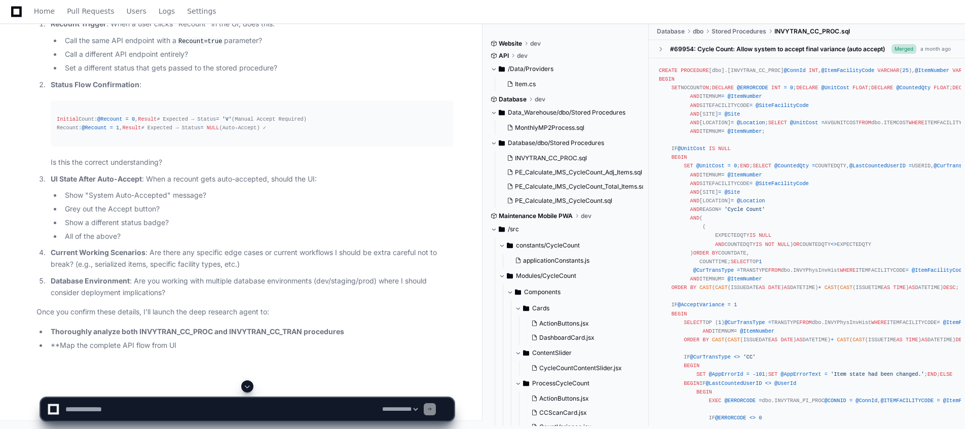
scroll to position [6624, 0]
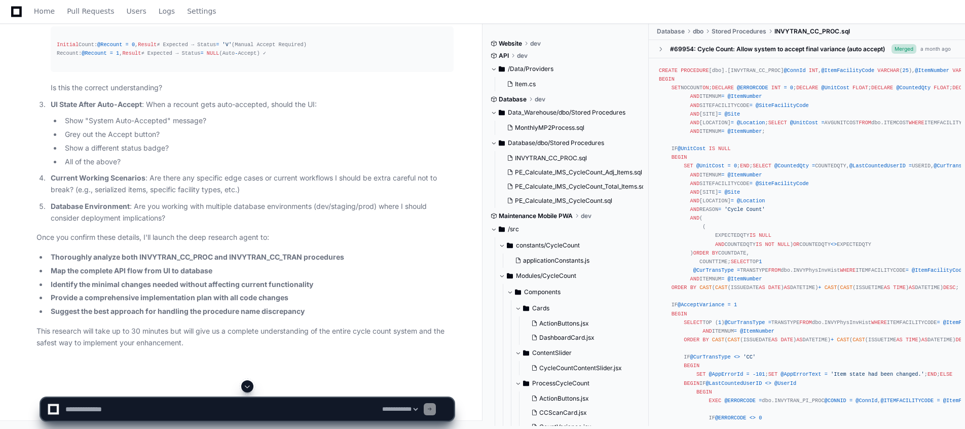
click at [358, 223] on ol "Recount Trigger : When a user clicks "Recount" in the UI, does this: Call the s…" at bounding box center [244, 84] width 417 height 280
click at [326, 243] on p "Once you confirm these details, I'll launch the deep research agent to:" at bounding box center [244, 238] width 417 height 12
click at [147, 270] on textarea at bounding box center [221, 409] width 317 height 22
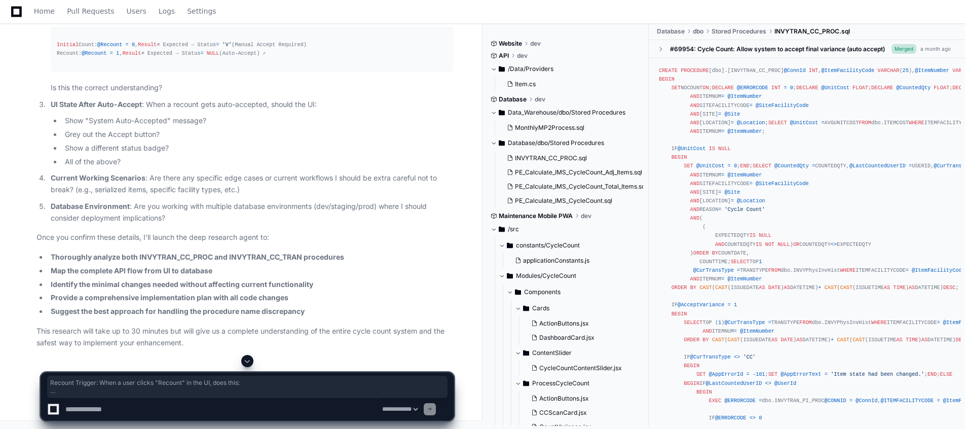
drag, startPoint x: 50, startPoint y: 191, endPoint x: 278, endPoint y: 233, distance: 231.7
copy li "Recount Trigger : When a user clicks "Recount" in the UI, does this: Call the s…"
click at [158, 270] on textarea at bounding box center [221, 409] width 317 height 22
paste textarea "**********"
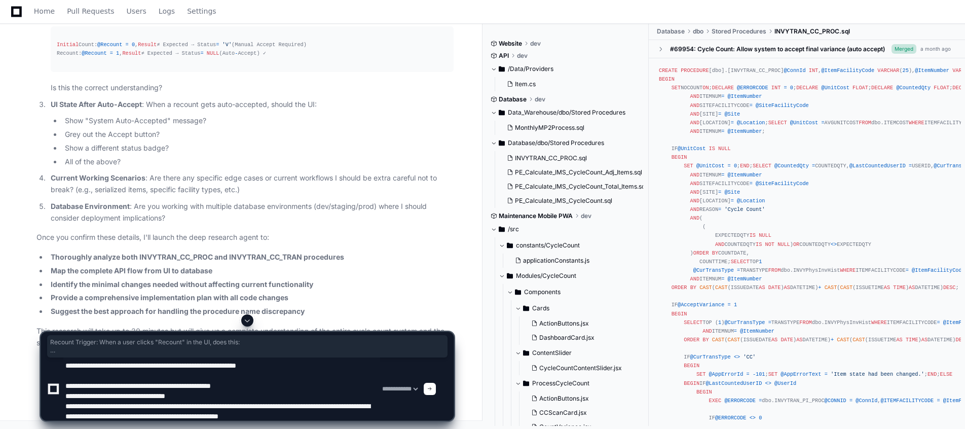
scroll to position [13, 0]
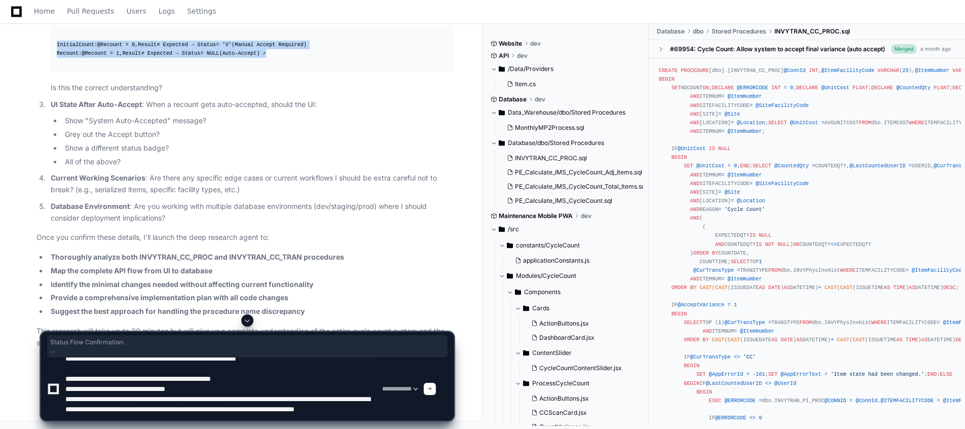
drag, startPoint x: 51, startPoint y: 255, endPoint x: 276, endPoint y: 294, distance: 227.8
click at [276, 94] on li "Status Flow Confirmation : Initial Count: @Recount = 0 , Result ≠ Expected → St…" at bounding box center [251, 49] width 406 height 89
copy li "Status Flow Confirmation : Initial Count: @Recount = 0 , Result ≠ Expected → St…"
click at [197, 270] on textarea at bounding box center [221, 388] width 317 height 63
paste textarea "**********"
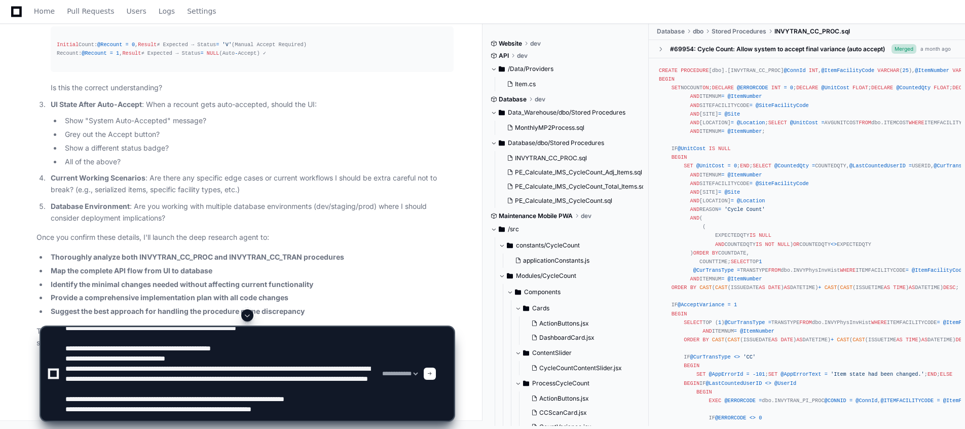
click at [352, 94] on li "Status Flow Confirmation : Initial Count: @Recount = 0 , Result ≠ Expected → St…" at bounding box center [251, 49] width 406 height 89
click at [336, 270] on textarea at bounding box center [221, 373] width 317 height 93
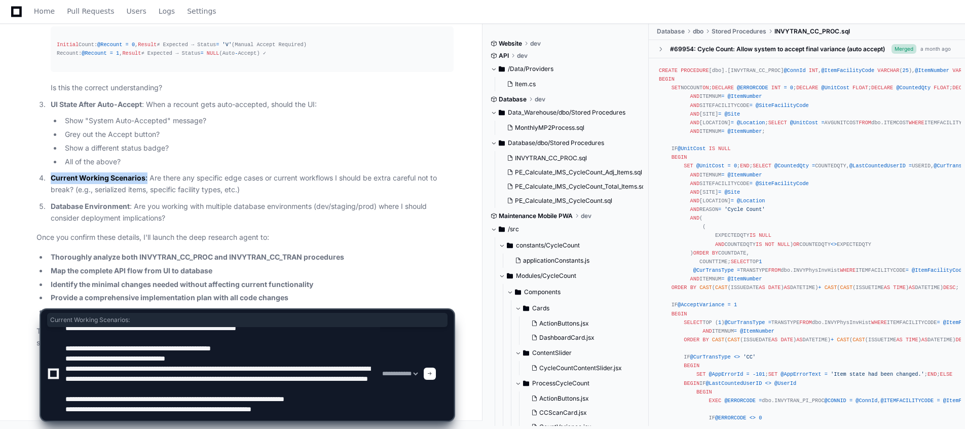
drag, startPoint x: 52, startPoint y: 177, endPoint x: 147, endPoint y: 177, distance: 95.2
click at [147, 177] on p "Current Working Scenarios : Are there any specific edge cases or current workfl…" at bounding box center [252, 183] width 403 height 23
copy p "Current Working Scenarios :"
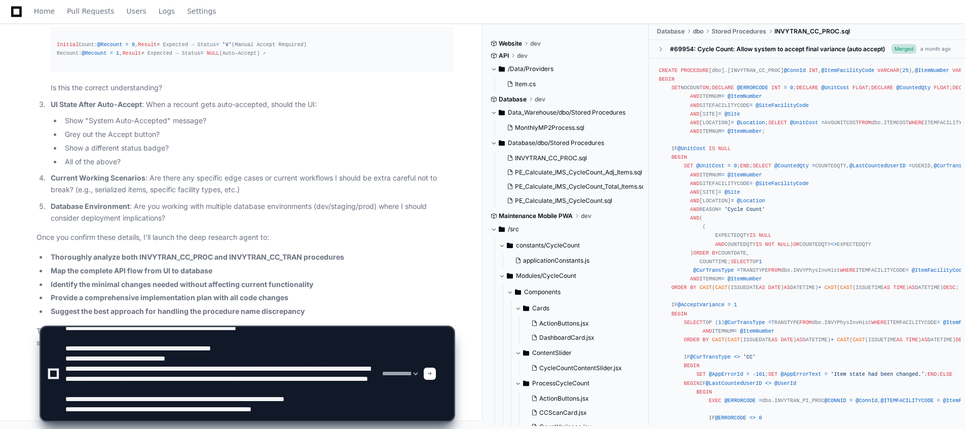
click at [211, 187] on p "Current Working Scenarios : Are there any specific edge cases or current workfl…" at bounding box center [252, 183] width 403 height 23
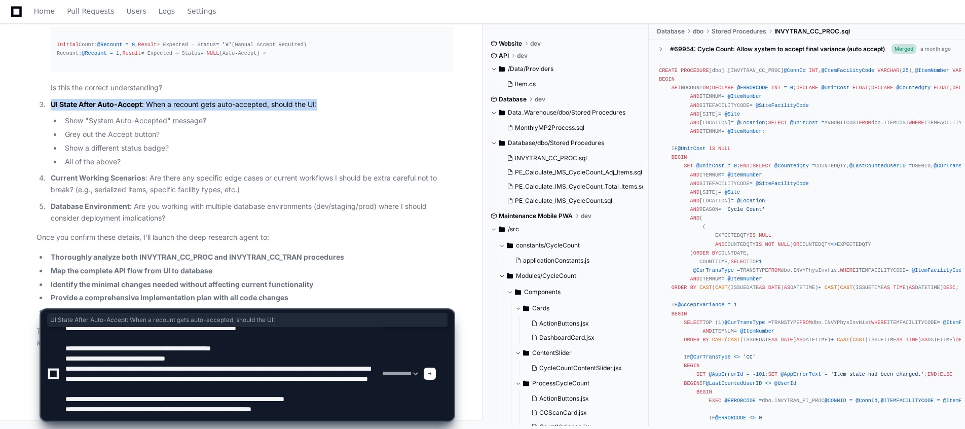
drag, startPoint x: 52, startPoint y: 103, endPoint x: 319, endPoint y: 105, distance: 267.0
click at [319, 105] on p "UI State After Auto-Accept : When a recount gets auto-accepted, should the UI:" at bounding box center [252, 105] width 403 height 12
copy p "UI State After Auto-Accept : When a recount gets auto-accepted, should the UI:"
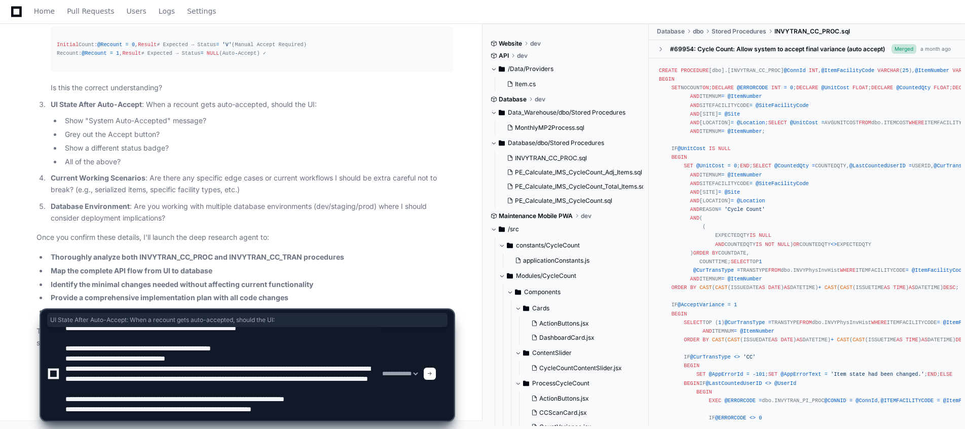
click at [336, 270] on textarea at bounding box center [221, 373] width 317 height 93
paste textarea "**********"
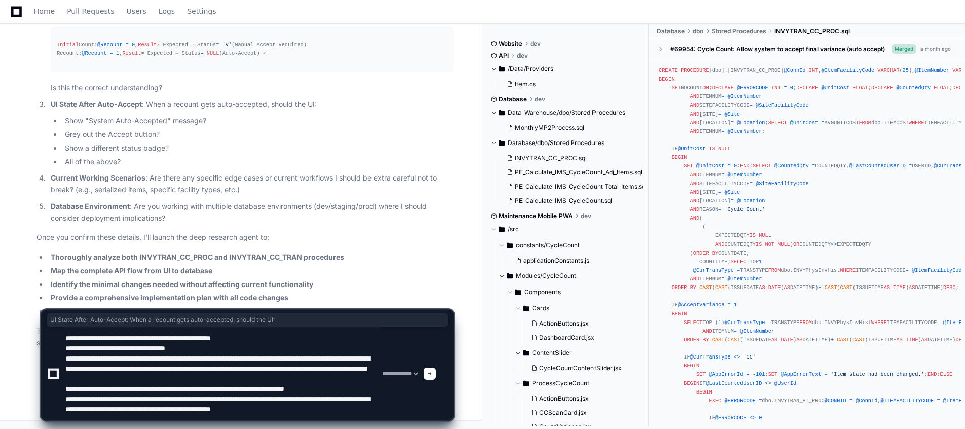
scroll to position [33, 0]
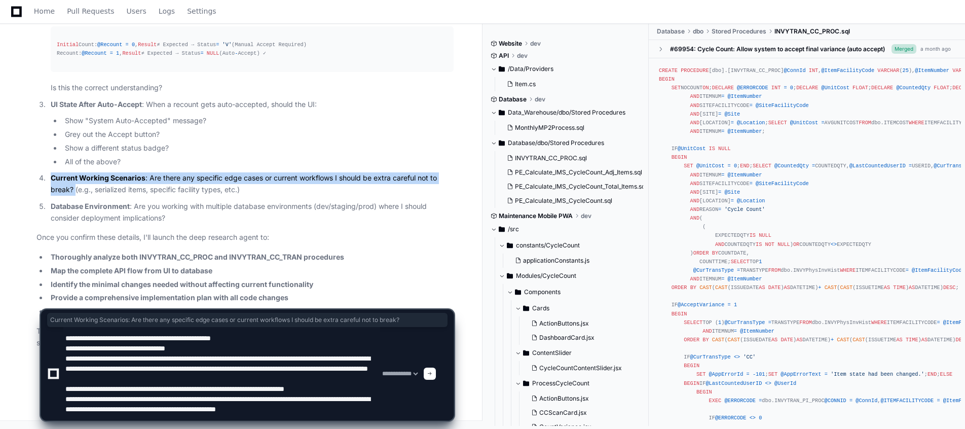
drag, startPoint x: 51, startPoint y: 178, endPoint x: 74, endPoint y: 190, distance: 26.1
click at [74, 190] on p "Current Working Scenarios : Are there any specific edge cases or current workfl…" at bounding box center [252, 183] width 403 height 23
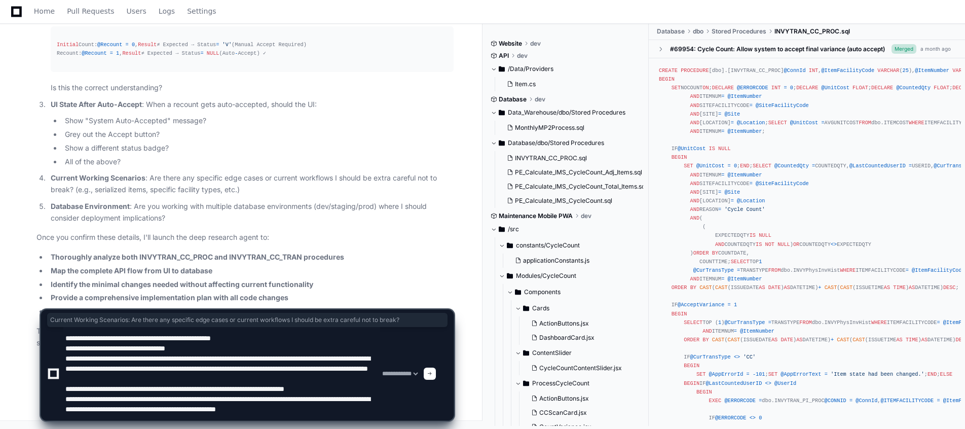
click at [124, 270] on textarea at bounding box center [221, 373] width 317 height 93
paste textarea "**********"
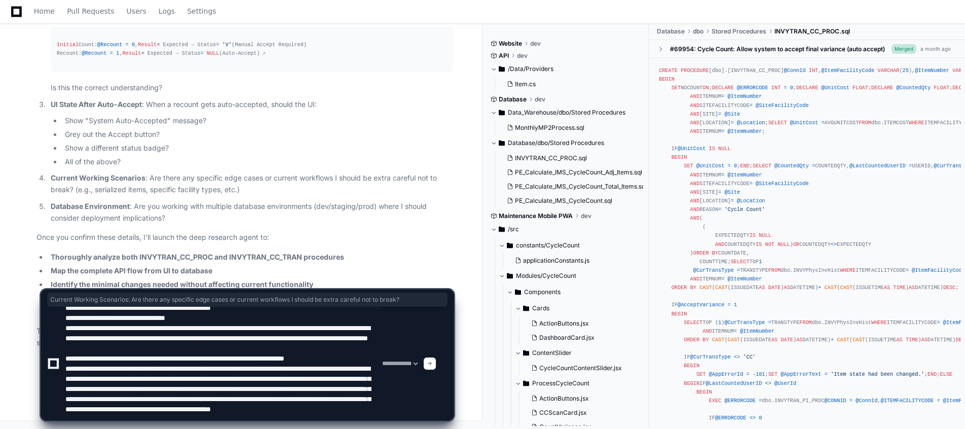
scroll to position [54, 0]
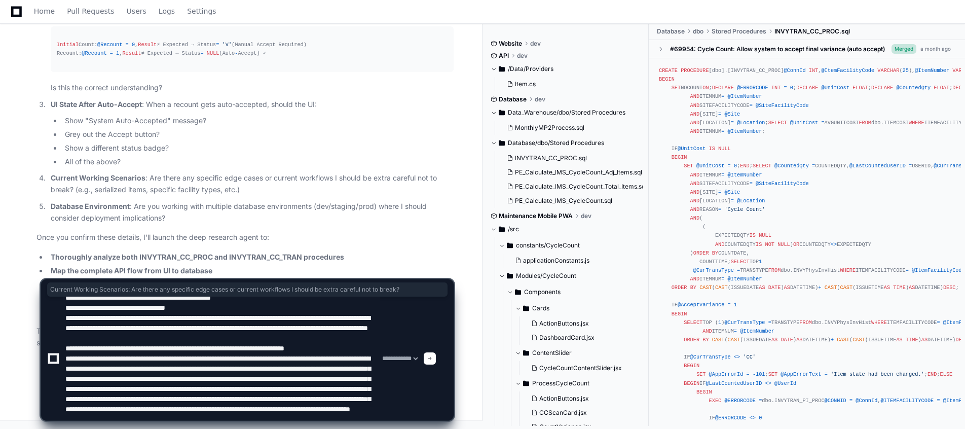
type textarea "**********"
click at [436, 270] on div at bounding box center [430, 358] width 12 height 12
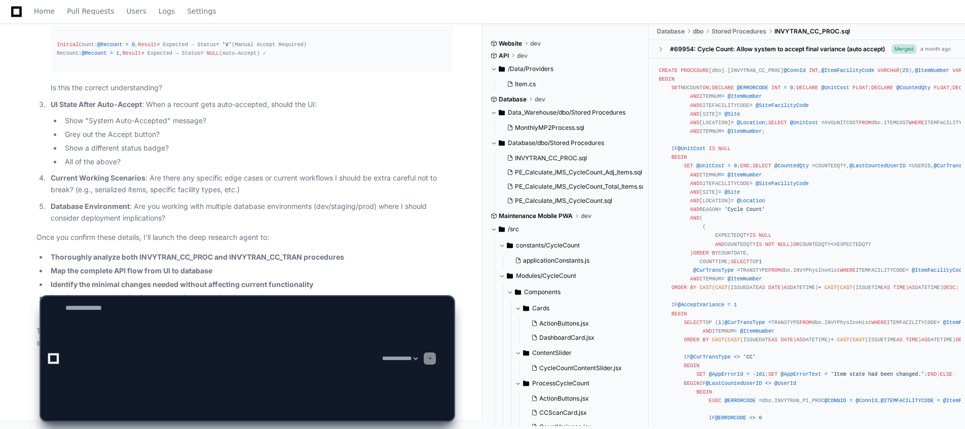
scroll to position [0, 0]
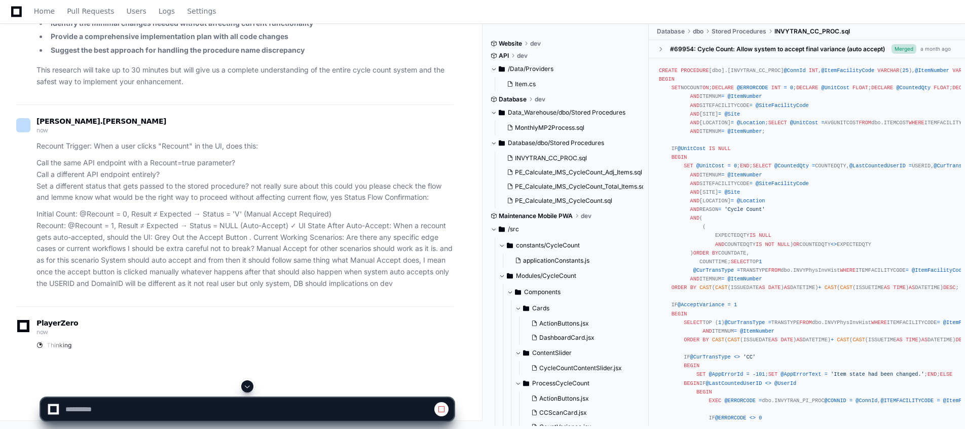
click at [243, 270] on div at bounding box center [247, 386] width 413 height 12
click at [247, 270] on span at bounding box center [247, 386] width 8 height 8
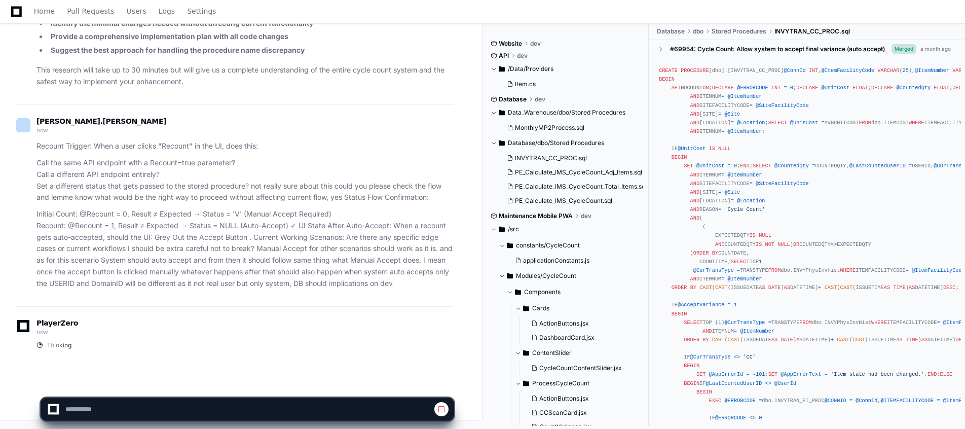
scroll to position [7084, 0]
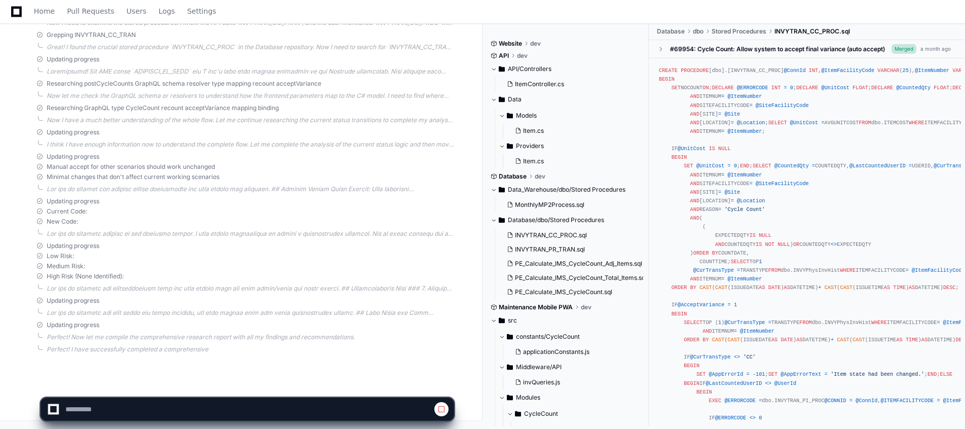
scroll to position [7700, 0]
click at [272, 270] on div "High Risk (None Identified):" at bounding box center [244, 276] width 417 height 8
select select "*********"
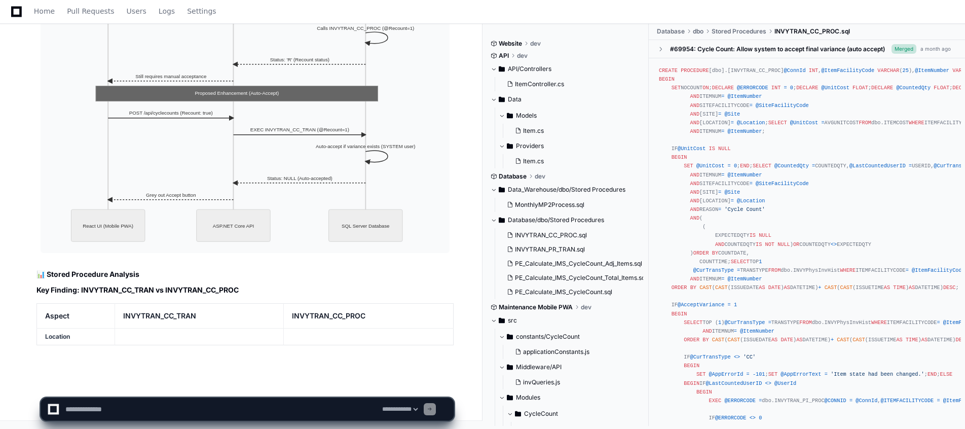
scroll to position [8412, 0]
